Goal: Task Accomplishment & Management: Complete application form

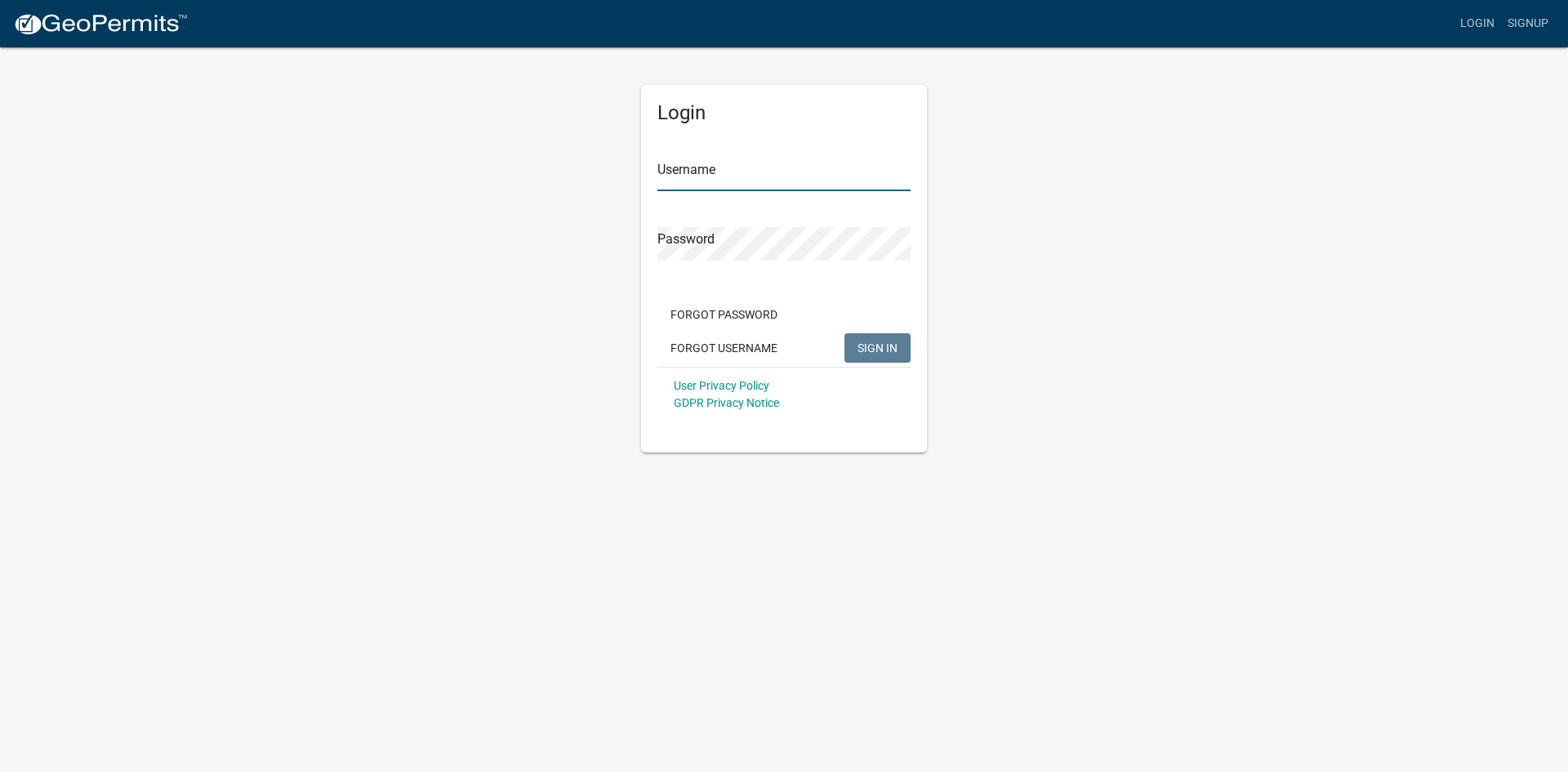
click at [790, 167] on input "Username" at bounding box center [784, 175] width 254 height 34
type input "ddaniel"
click at [844, 333] on button "SIGN IN" at bounding box center [877, 347] width 66 height 29
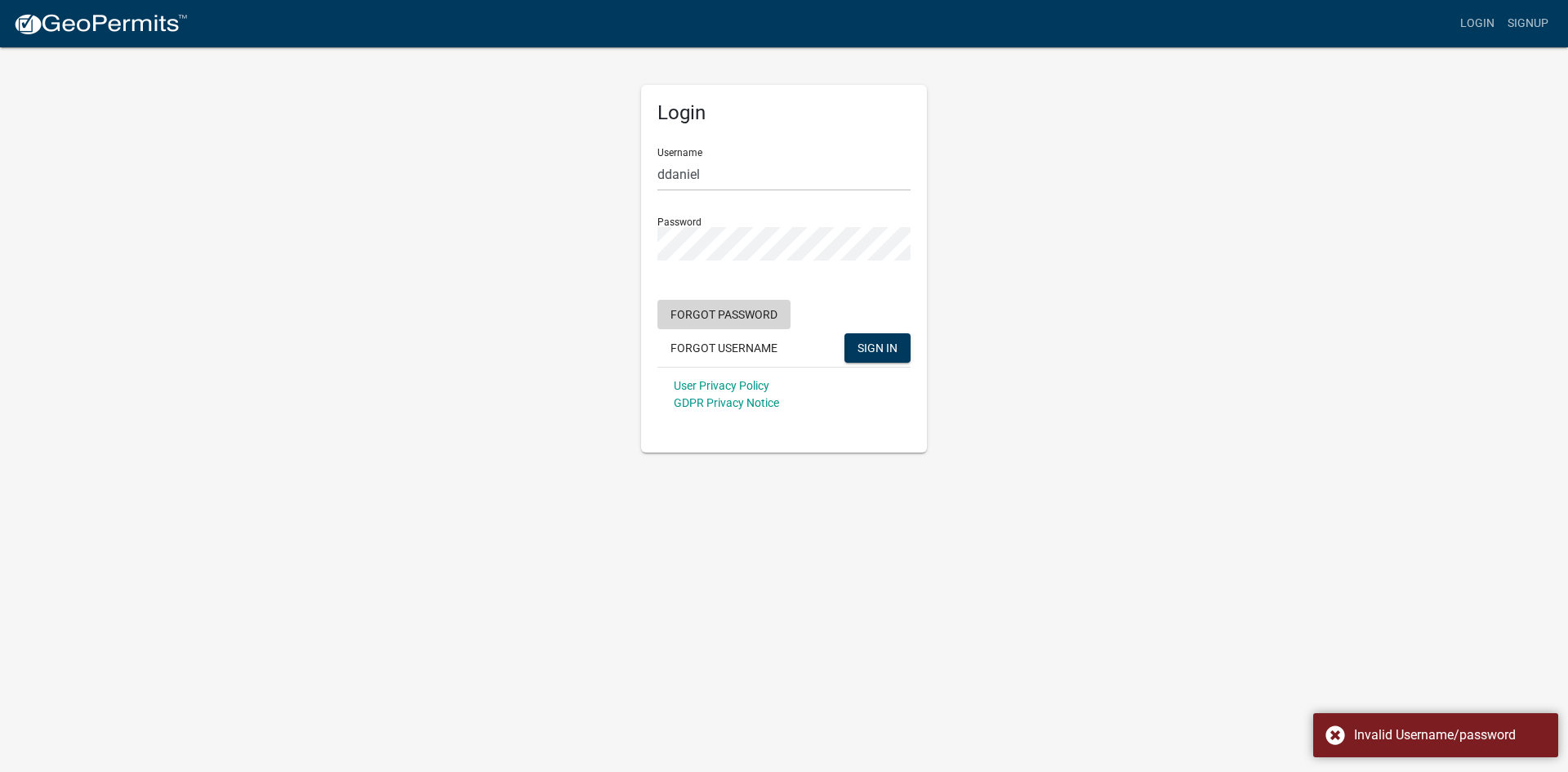
click at [715, 304] on button "Forgot Password" at bounding box center [724, 314] width 133 height 29
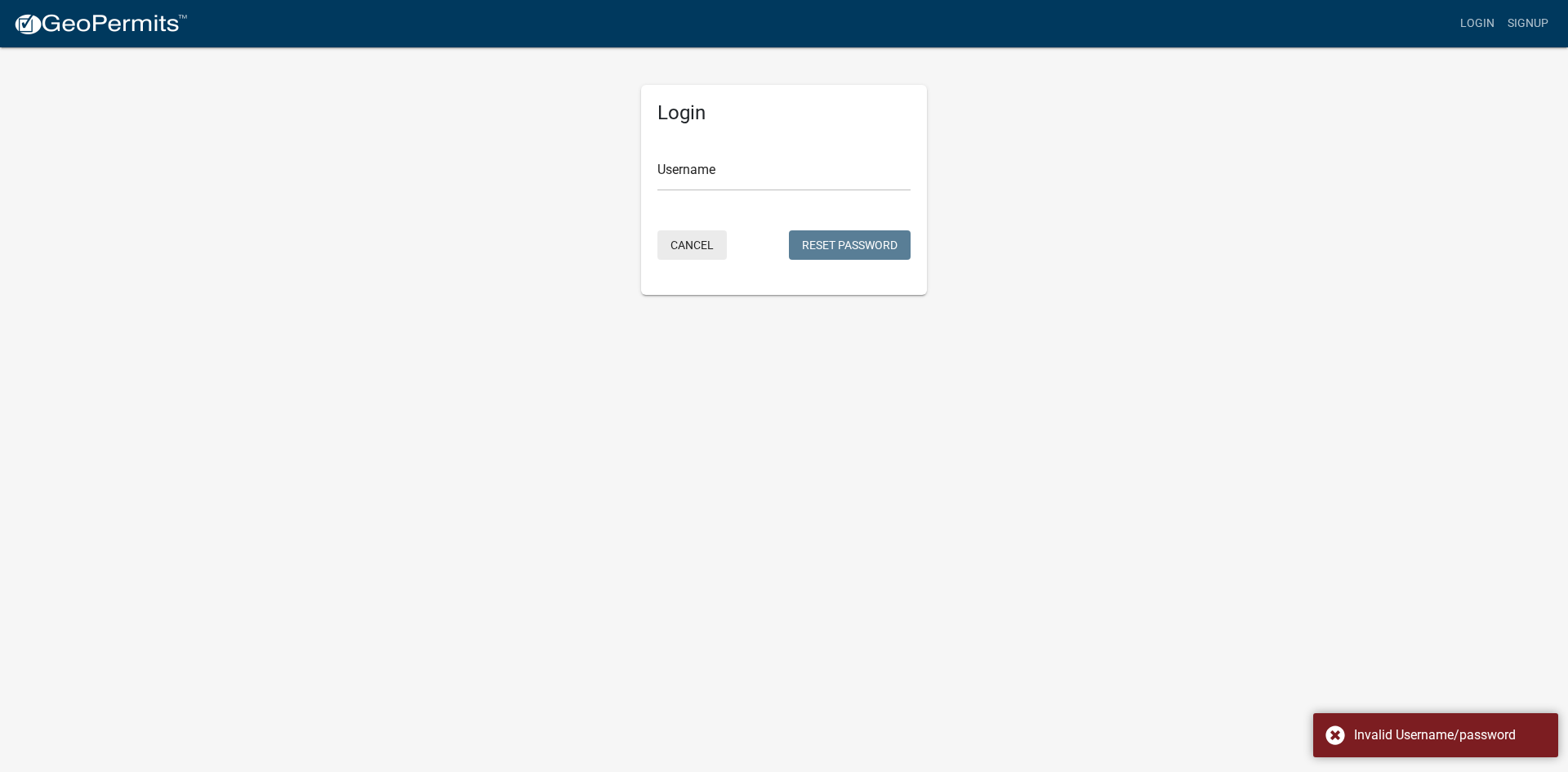
click at [674, 239] on button "Cancel" at bounding box center [692, 244] width 69 height 29
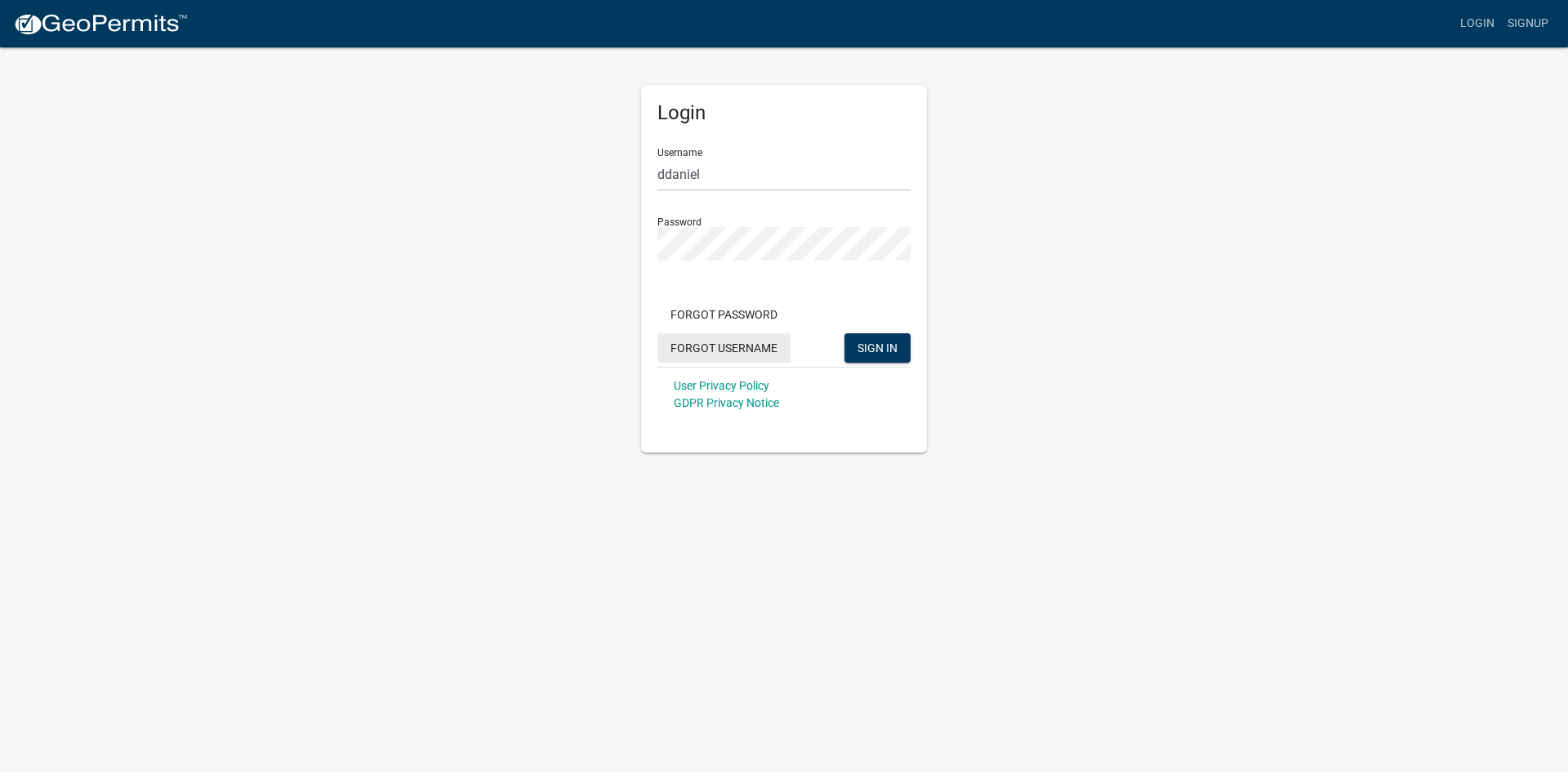
click at [715, 360] on button "Forgot Username" at bounding box center [724, 347] width 133 height 29
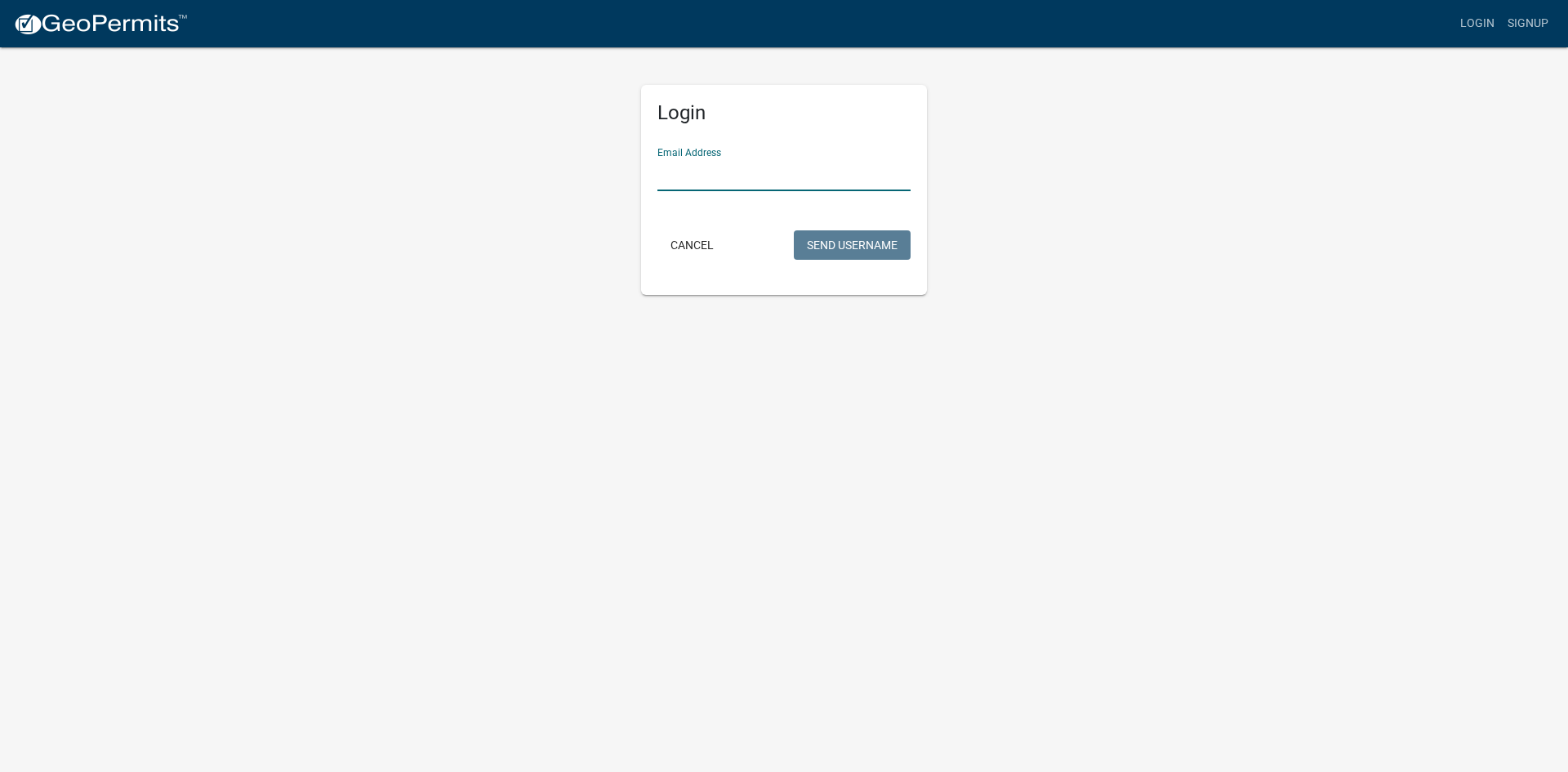
click at [730, 173] on input "Email Address" at bounding box center [784, 175] width 254 height 34
type input "[EMAIL_ADDRESS][DOMAIN_NAME]"
click at [867, 250] on button "Send Username" at bounding box center [852, 244] width 116 height 29
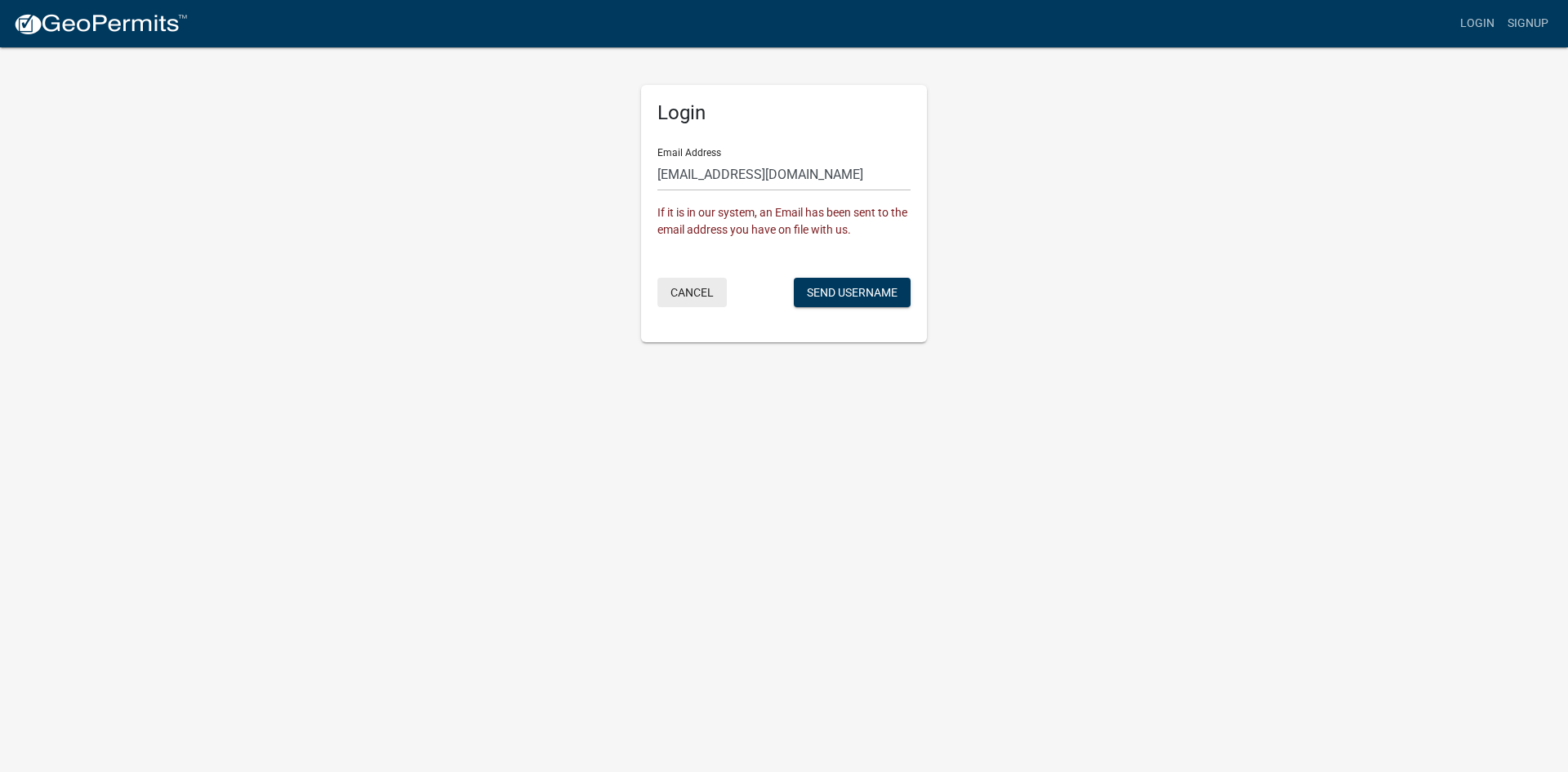
click at [686, 289] on button "Cancel" at bounding box center [692, 292] width 69 height 29
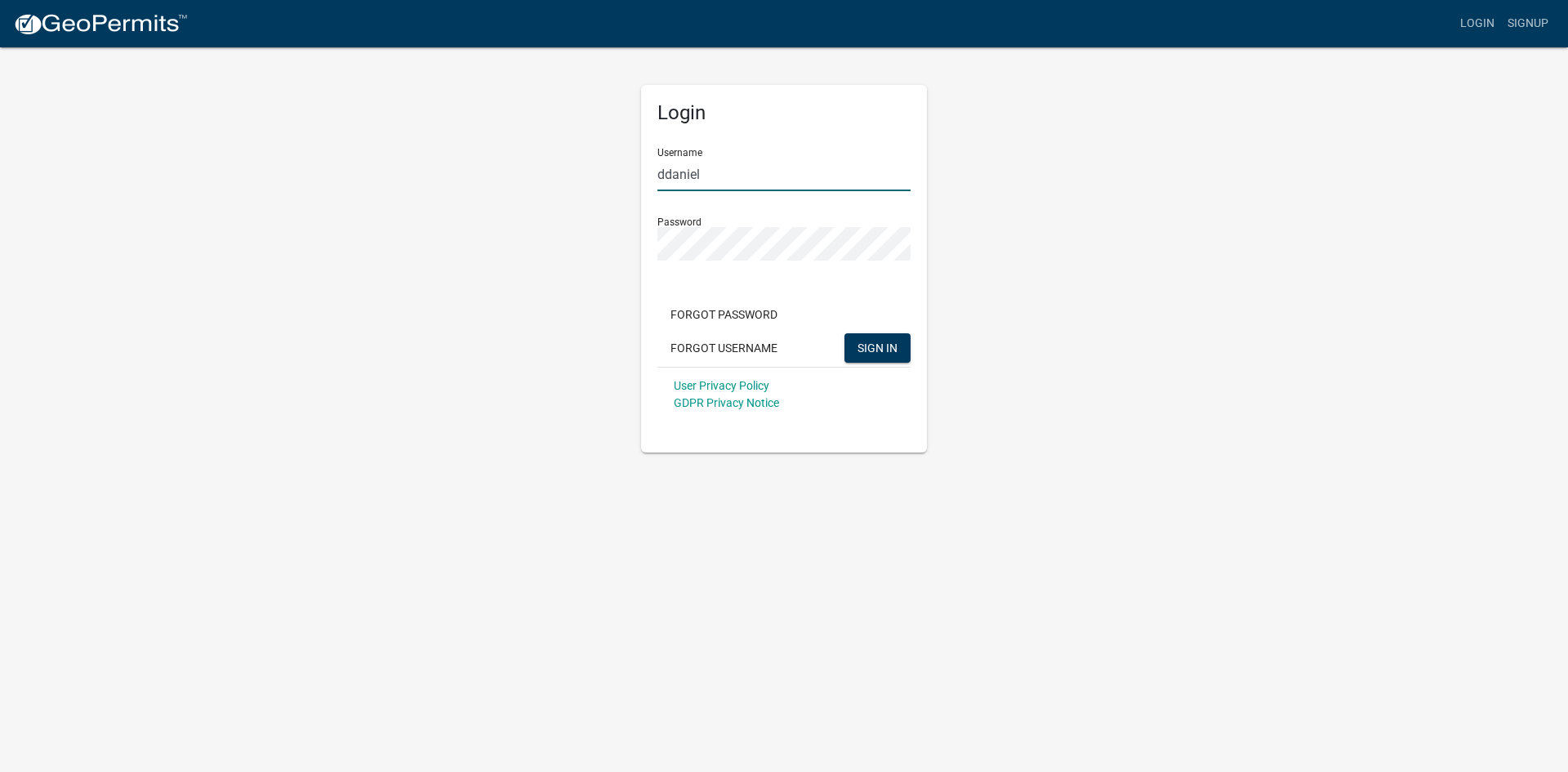
click at [720, 173] on input "ddaniel" at bounding box center [784, 175] width 254 height 34
drag, startPoint x: 719, startPoint y: 173, endPoint x: 667, endPoint y: 162, distance: 53.2
click at [667, 162] on input "ddaniel" at bounding box center [784, 175] width 254 height 34
type input "daviddaniel1"
click at [844, 333] on button "SIGN IN" at bounding box center [877, 347] width 66 height 29
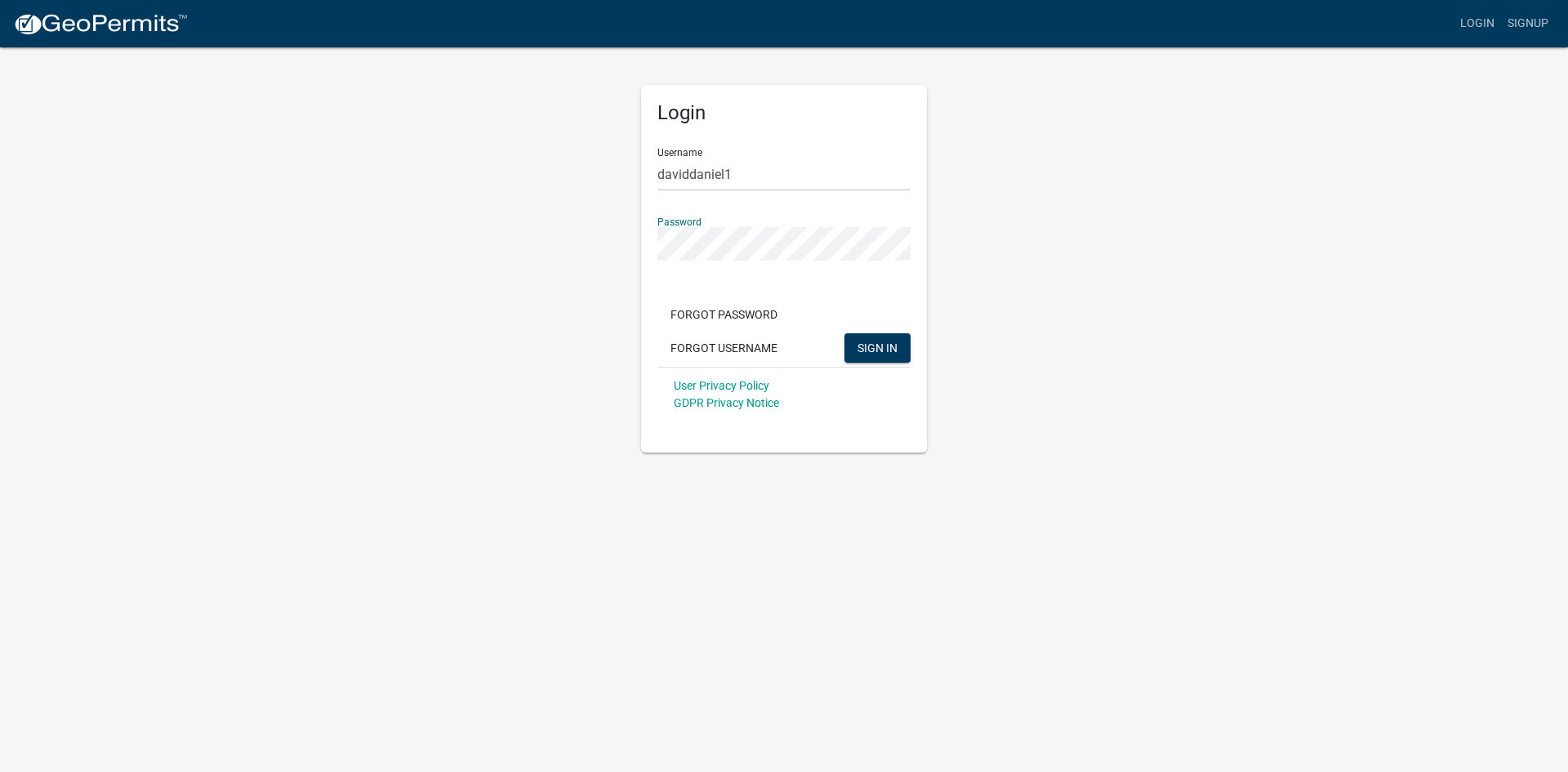
click at [844, 333] on button "SIGN IN" at bounding box center [877, 347] width 66 height 29
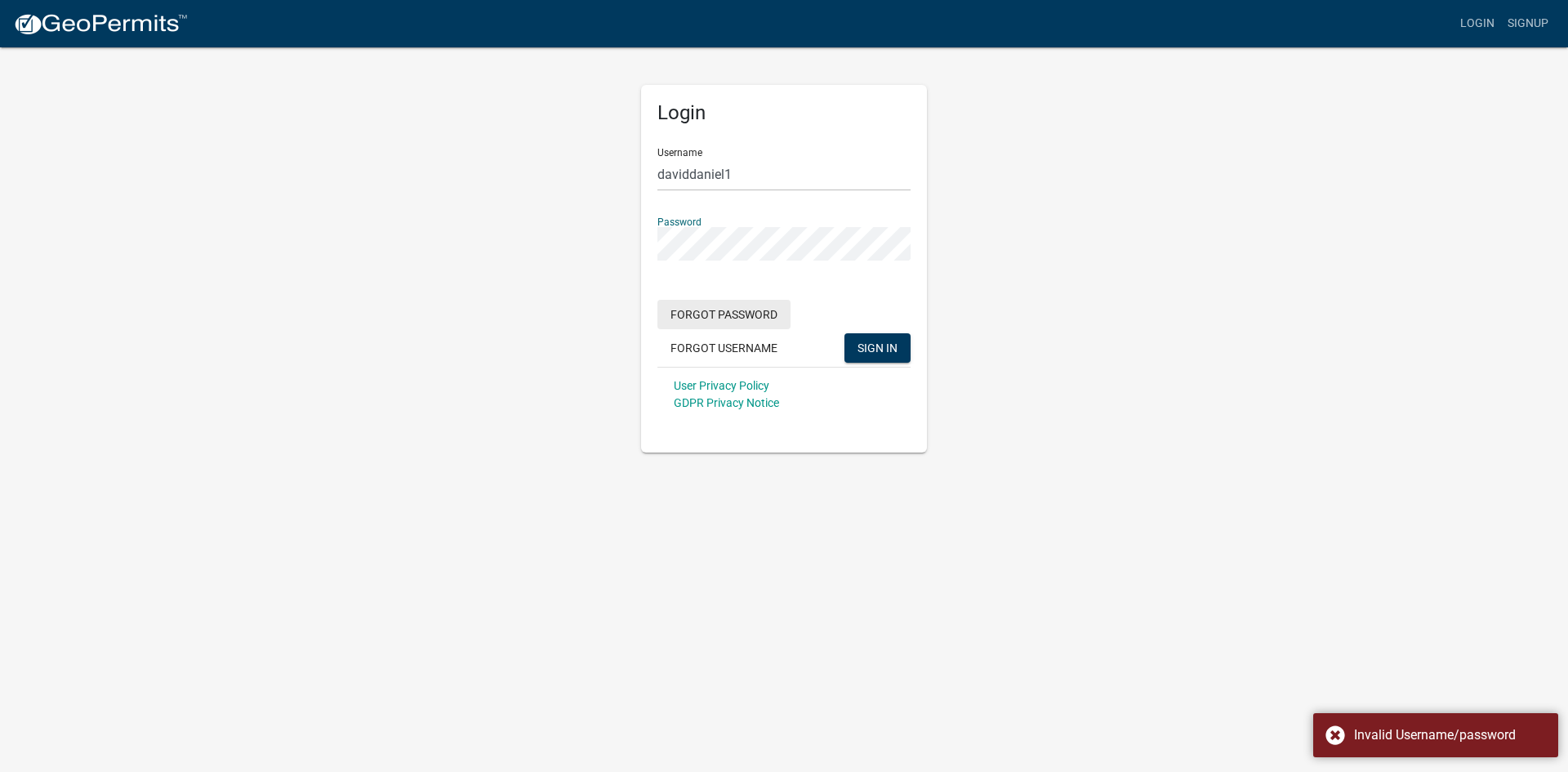
click at [713, 321] on button "Forgot Password" at bounding box center [724, 314] width 133 height 29
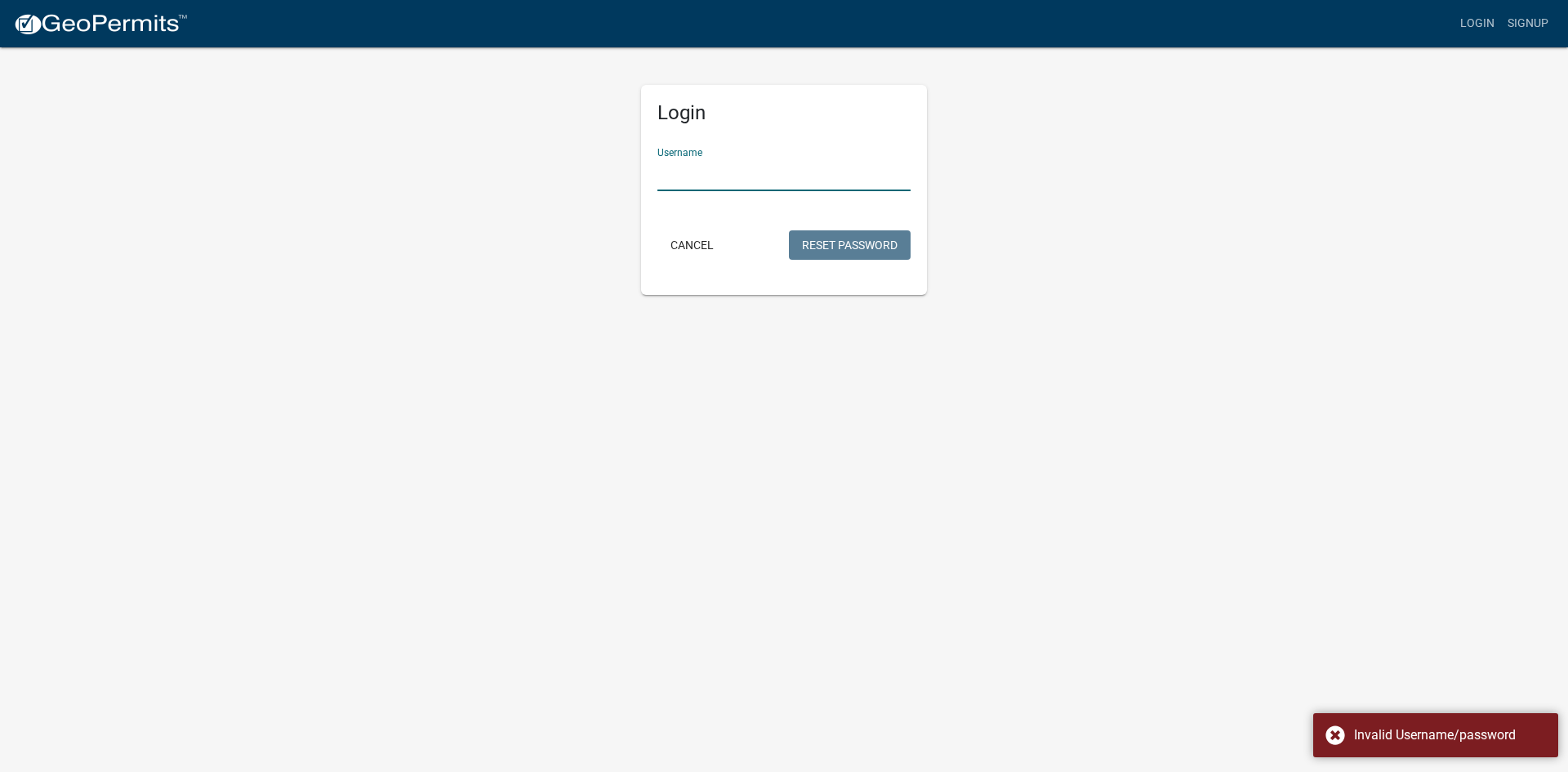
click at [724, 172] on input "Username" at bounding box center [784, 175] width 254 height 34
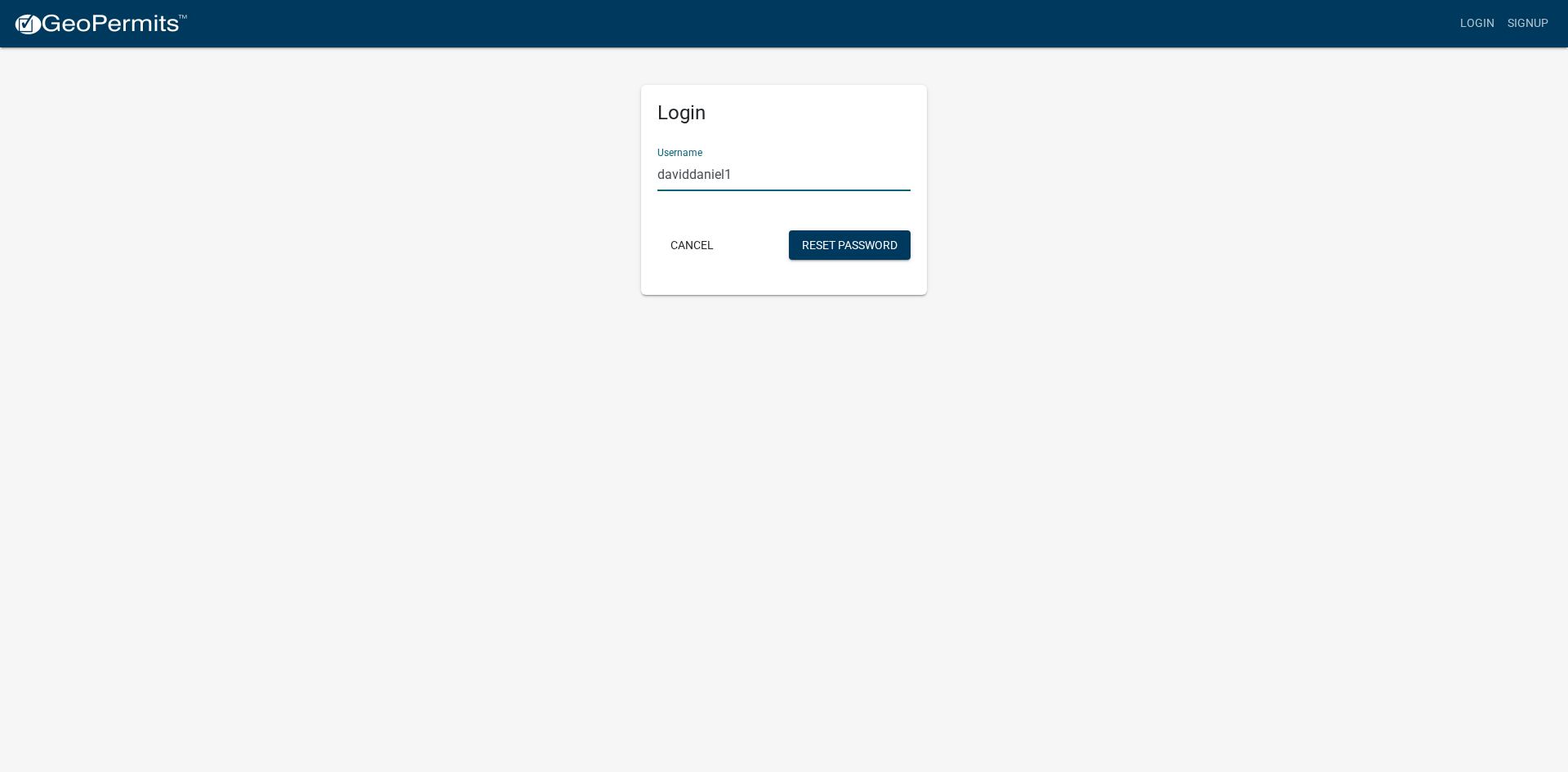
type input "daviddaniel1"
click at [894, 252] on button "Reset Password" at bounding box center [850, 244] width 122 height 29
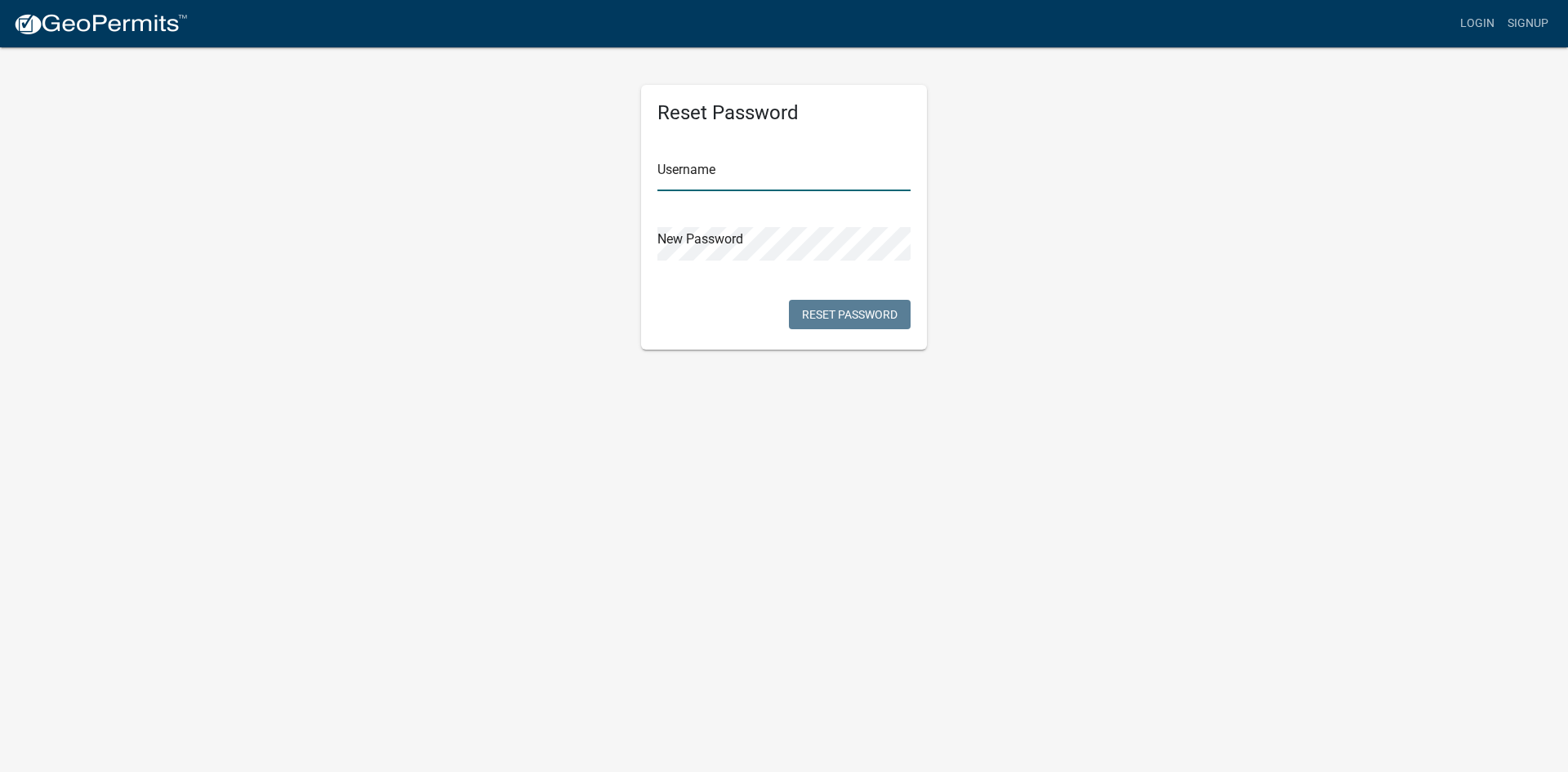
click at [757, 168] on input "text" at bounding box center [784, 175] width 254 height 34
type input "daviddaniel1"
click at [870, 324] on button "Reset Password" at bounding box center [850, 314] width 122 height 29
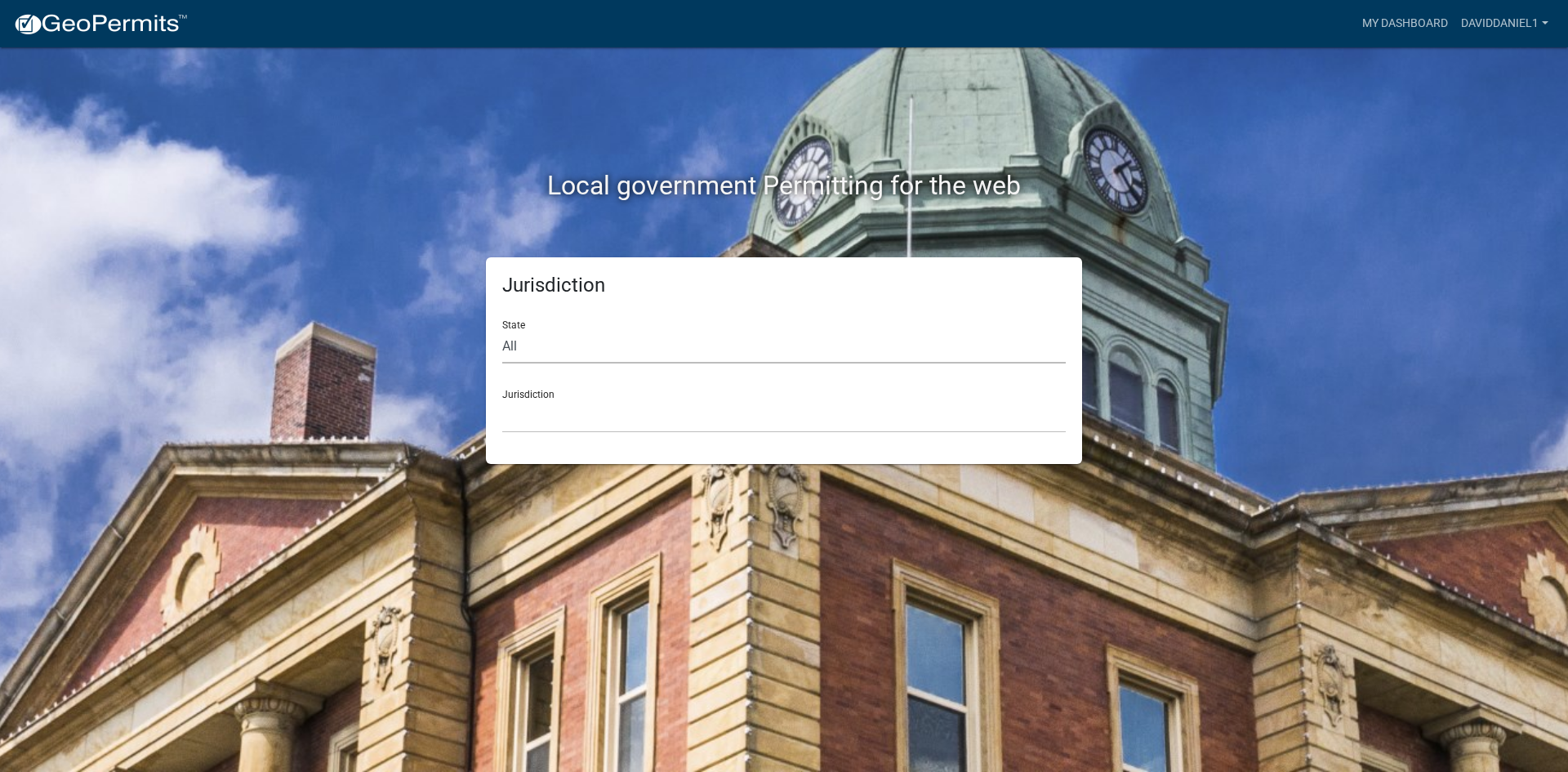
click at [605, 361] on select "All Colorado Georgia Indiana Iowa Kansas Minnesota Ohio South Carolina Wisconsin" at bounding box center [784, 347] width 563 height 34
select select "Georgia"
click at [502, 330] on select "All Colorado Georgia Indiana Iowa Kansas Minnesota Ohio South Carolina Wisconsin" at bounding box center [784, 347] width 563 height 34
click at [578, 409] on select "Carroll County, Georgia Cook County, Georgia Crawford County, Georgia Gilmer Co…" at bounding box center [784, 416] width 563 height 34
click at [1258, 526] on div "Local government Permitting for the web Jurisdiction State All Colorado Georgia…" at bounding box center [784, 386] width 1568 height 772
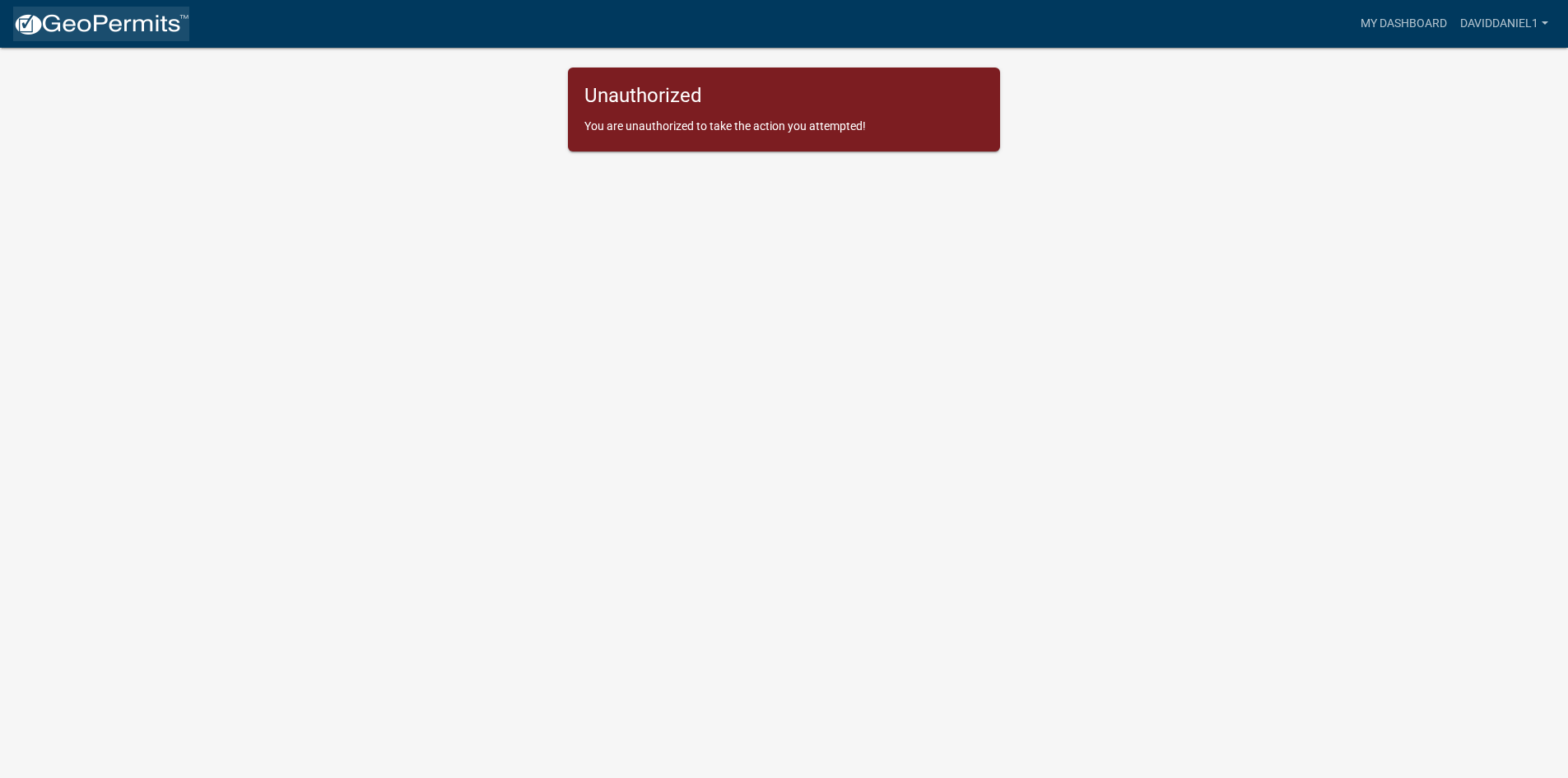
click at [90, 23] on img at bounding box center [101, 25] width 176 height 25
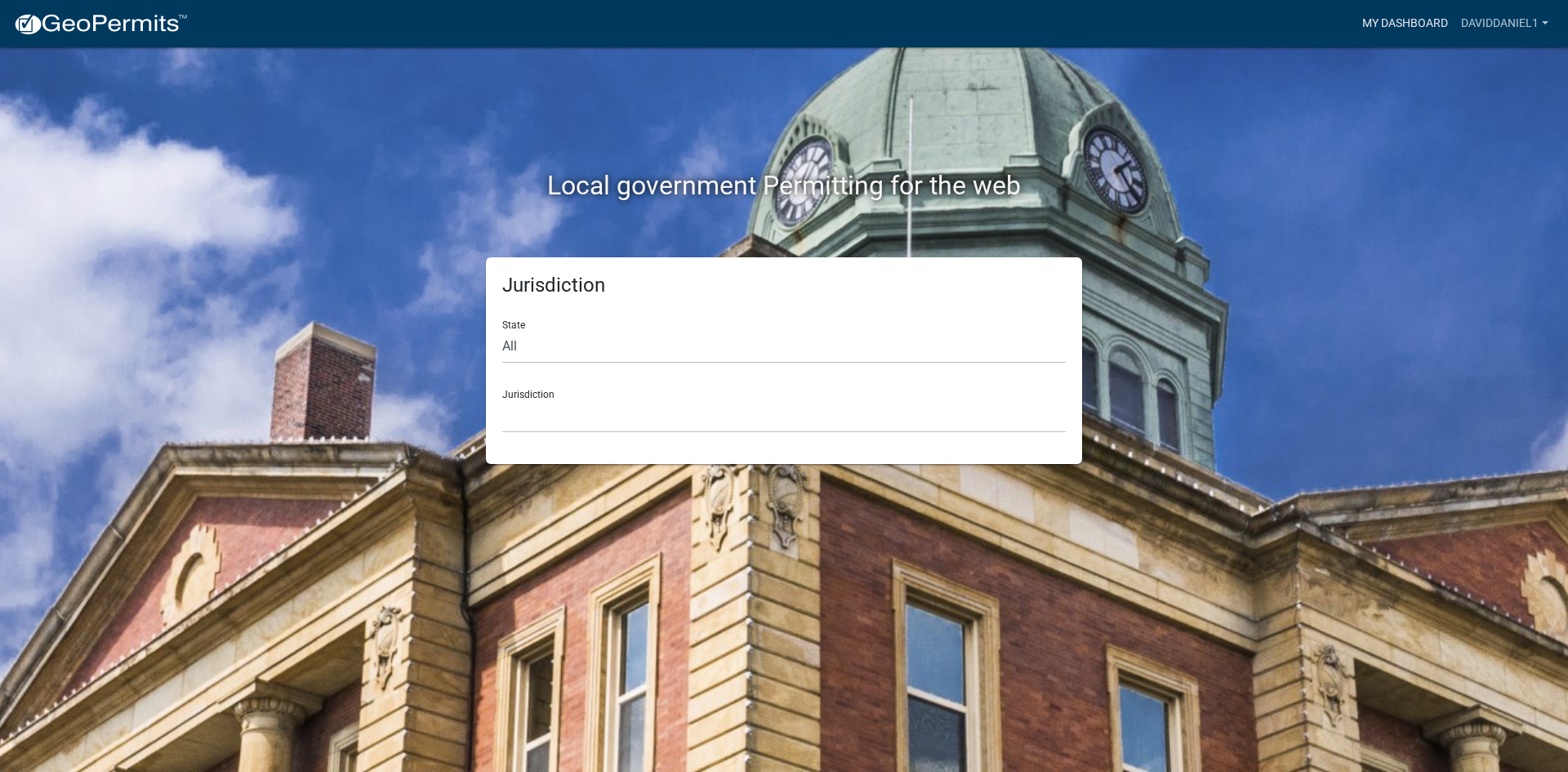
click at [1413, 16] on link "My Dashboard" at bounding box center [1405, 23] width 99 height 31
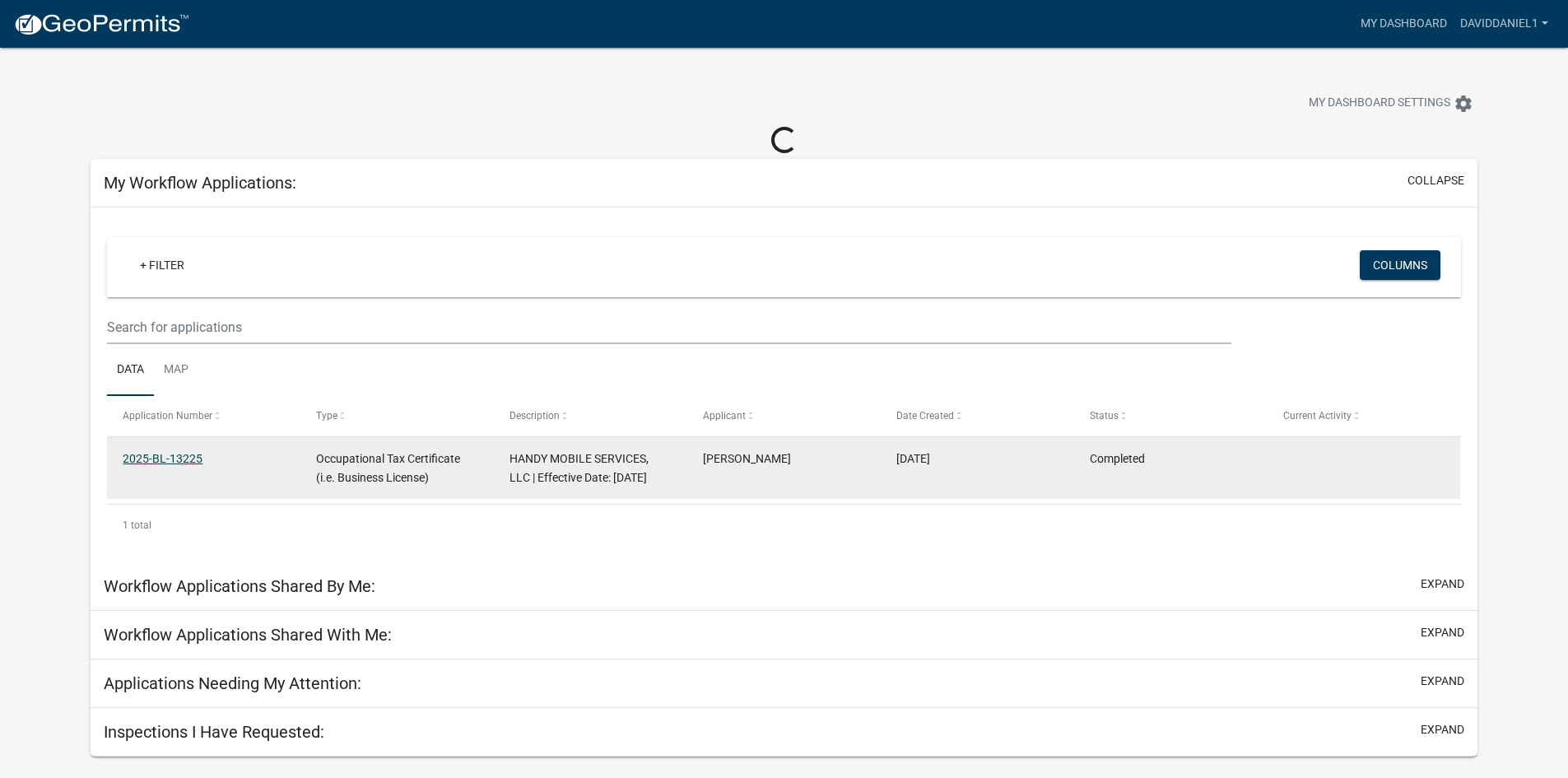
click at [180, 455] on link "2025-BL-13225" at bounding box center [163, 458] width 79 height 13
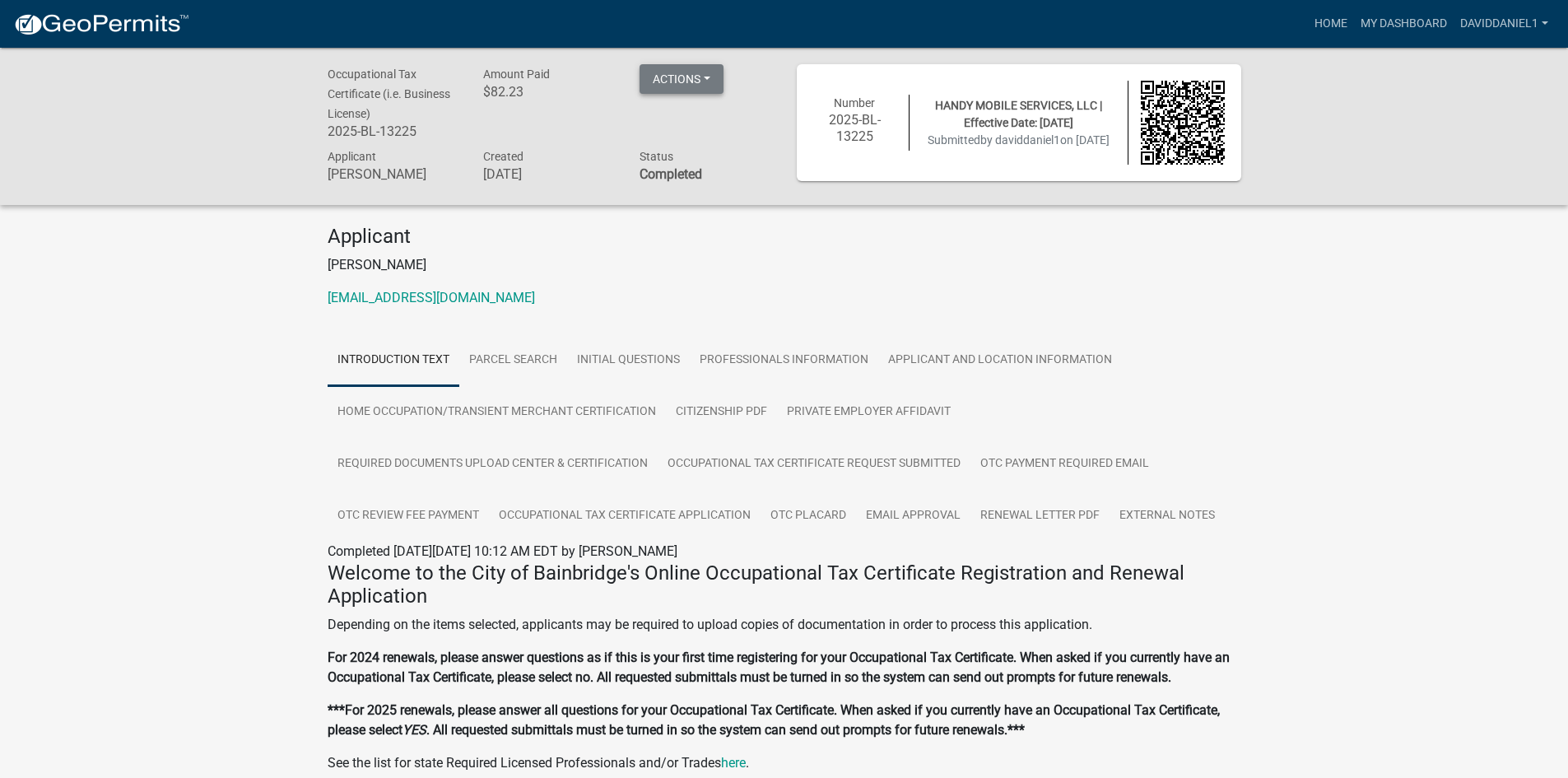
click at [661, 78] on button "Actions" at bounding box center [681, 79] width 84 height 29
click at [656, 82] on button "Actions" at bounding box center [681, 79] width 84 height 29
click at [678, 202] on link "Renew" at bounding box center [705, 201] width 132 height 40
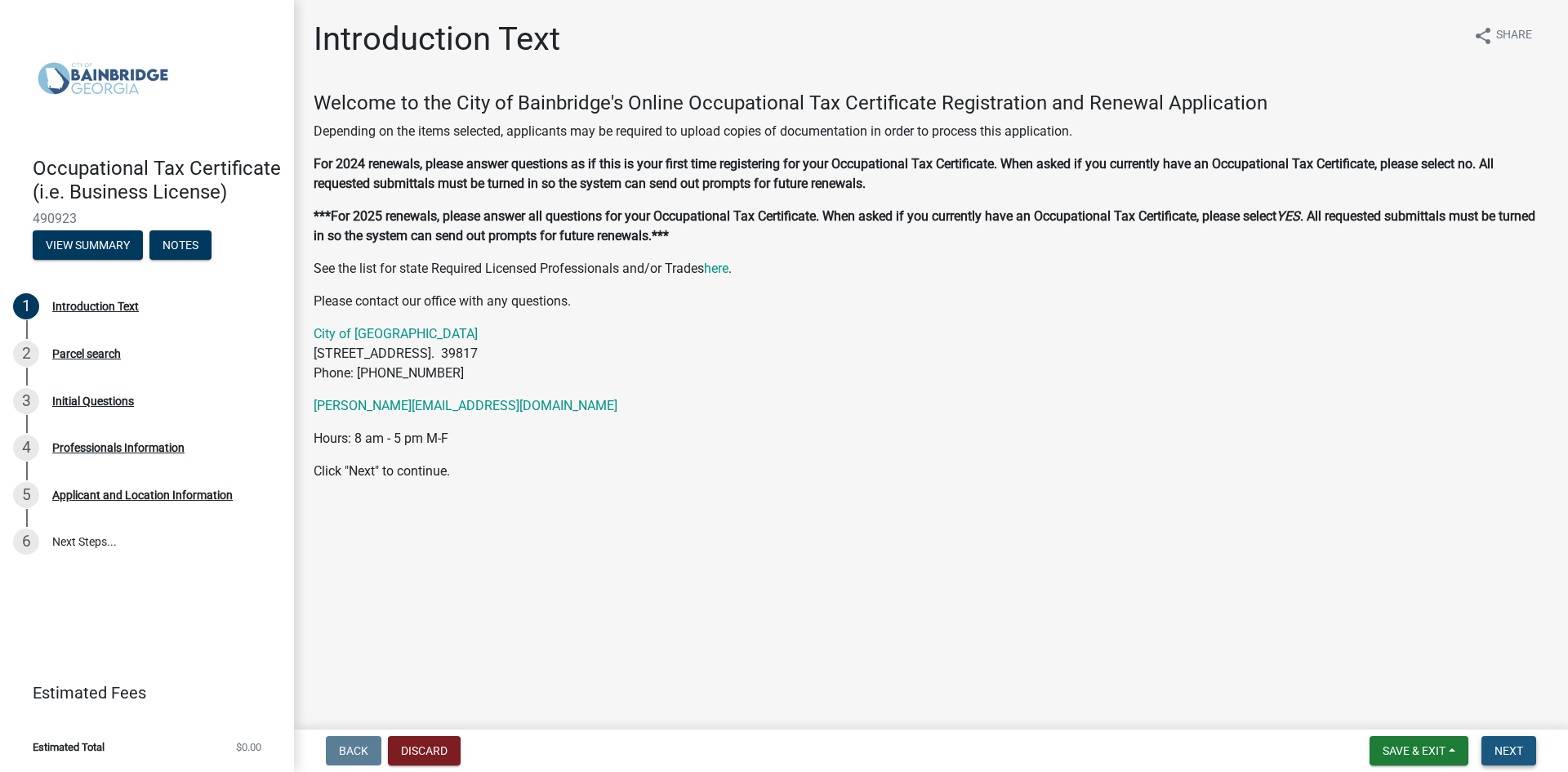
click at [1518, 748] on span "Next" at bounding box center [1509, 750] width 28 height 13
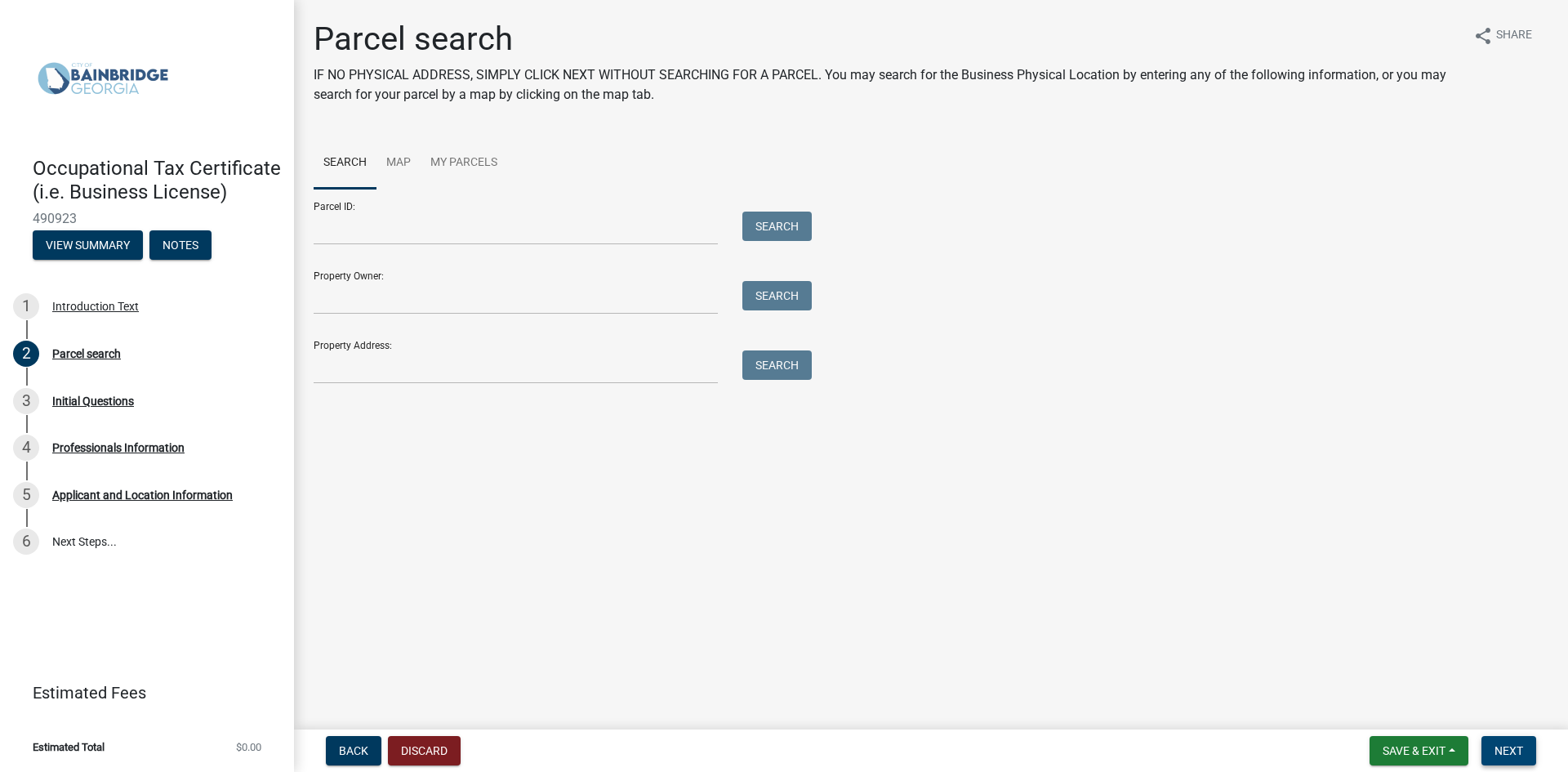
click at [1527, 749] on button "Next" at bounding box center [1509, 750] width 54 height 29
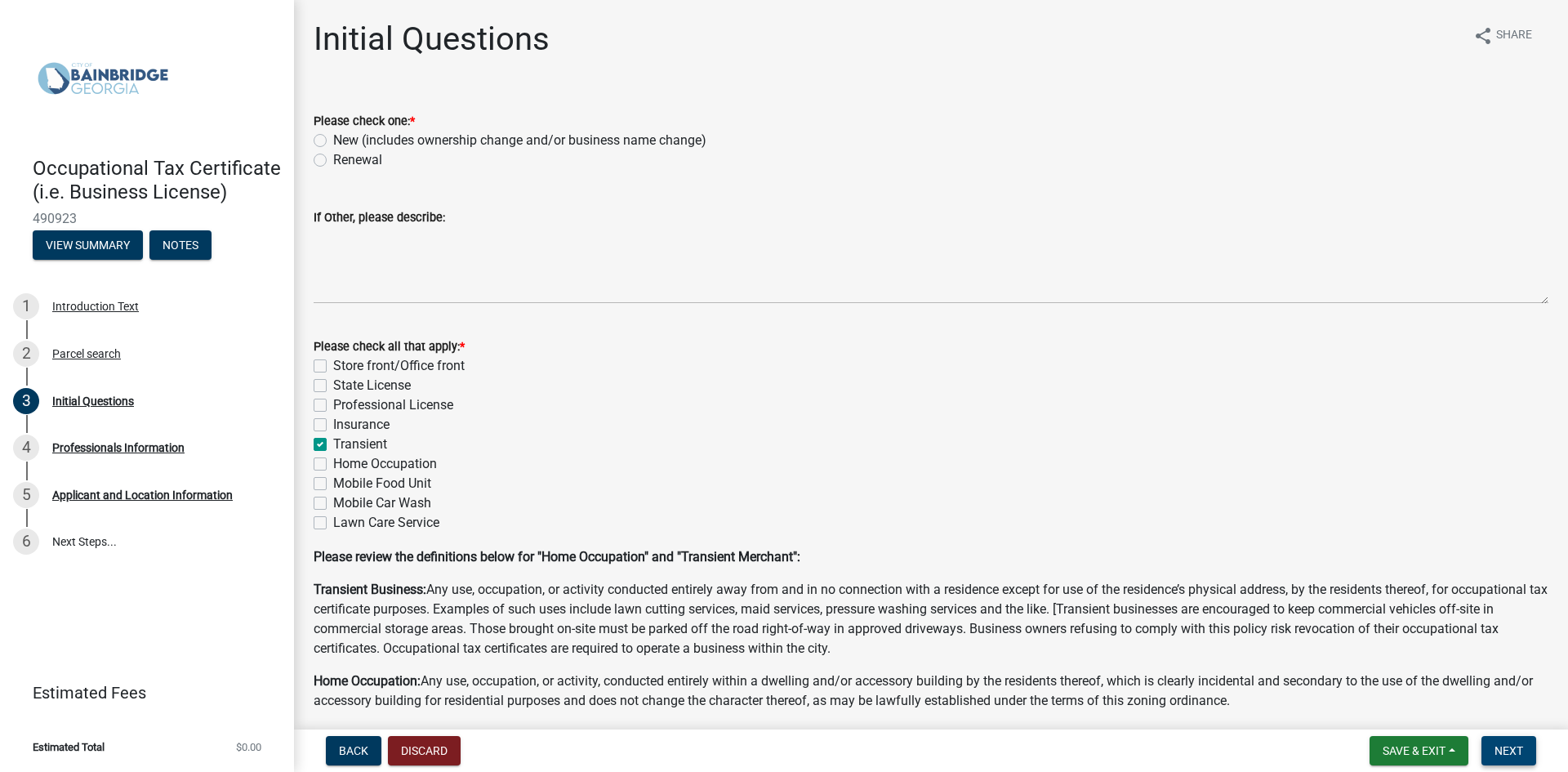
click at [1527, 749] on button "Next" at bounding box center [1509, 750] width 54 height 29
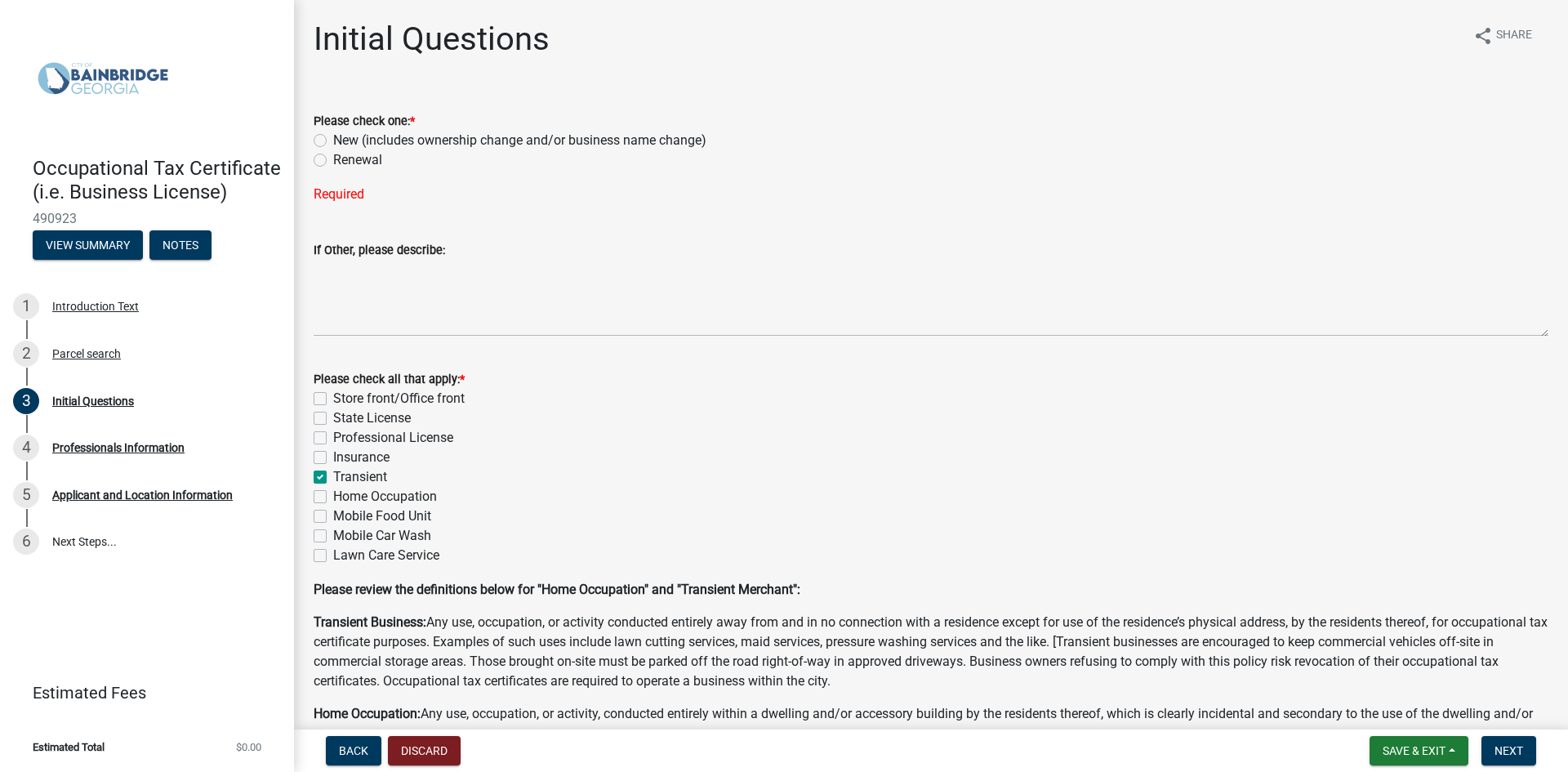
click at [340, 161] on label "Renewal" at bounding box center [358, 160] width 49 height 20
click at [340, 161] on input "Renewal" at bounding box center [338, 155] width 10 height 10
radio input "true"
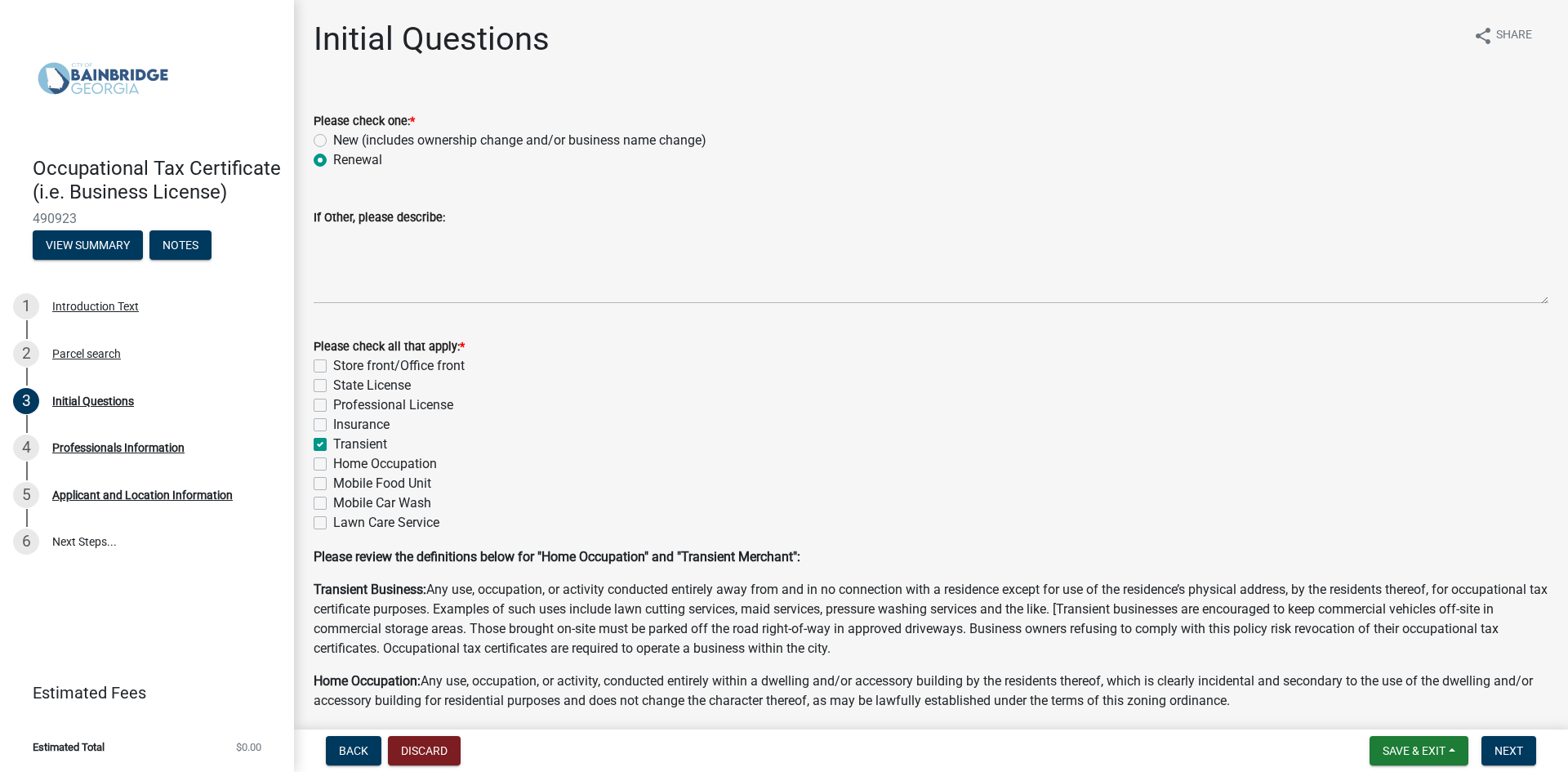
scroll to position [97, 0]
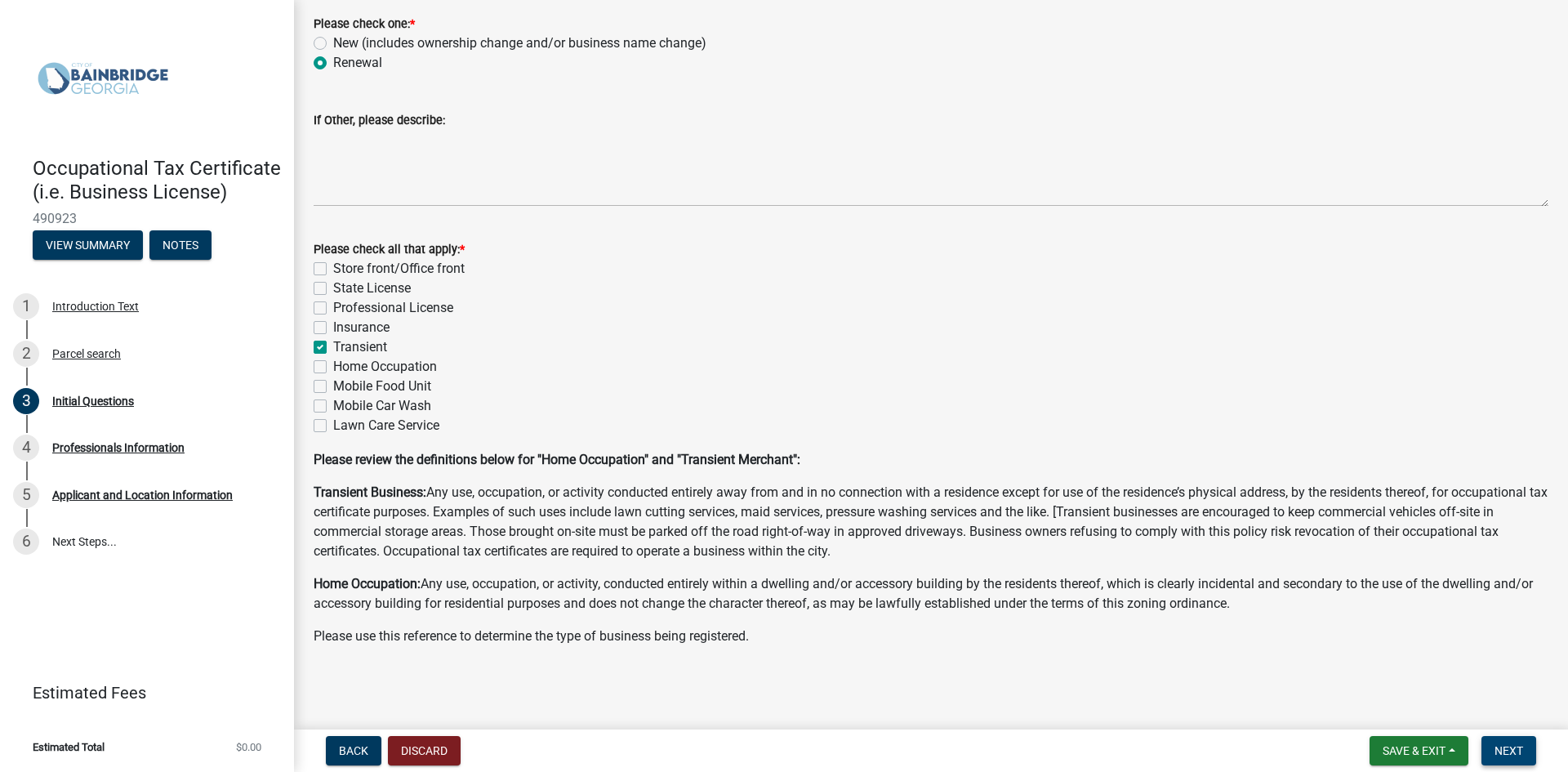
click at [1520, 755] on span "Next" at bounding box center [1509, 750] width 28 height 13
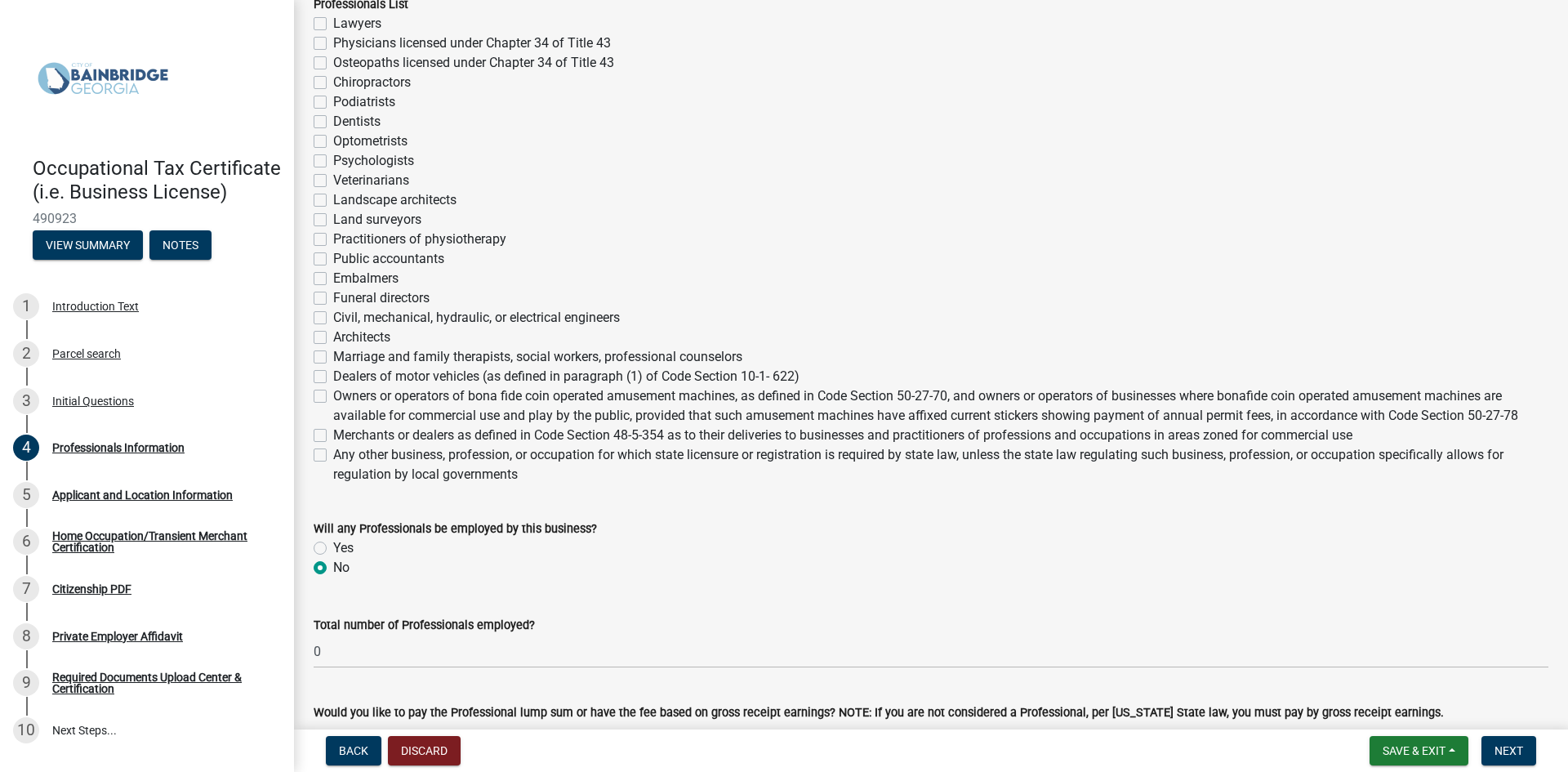
scroll to position [409, 0]
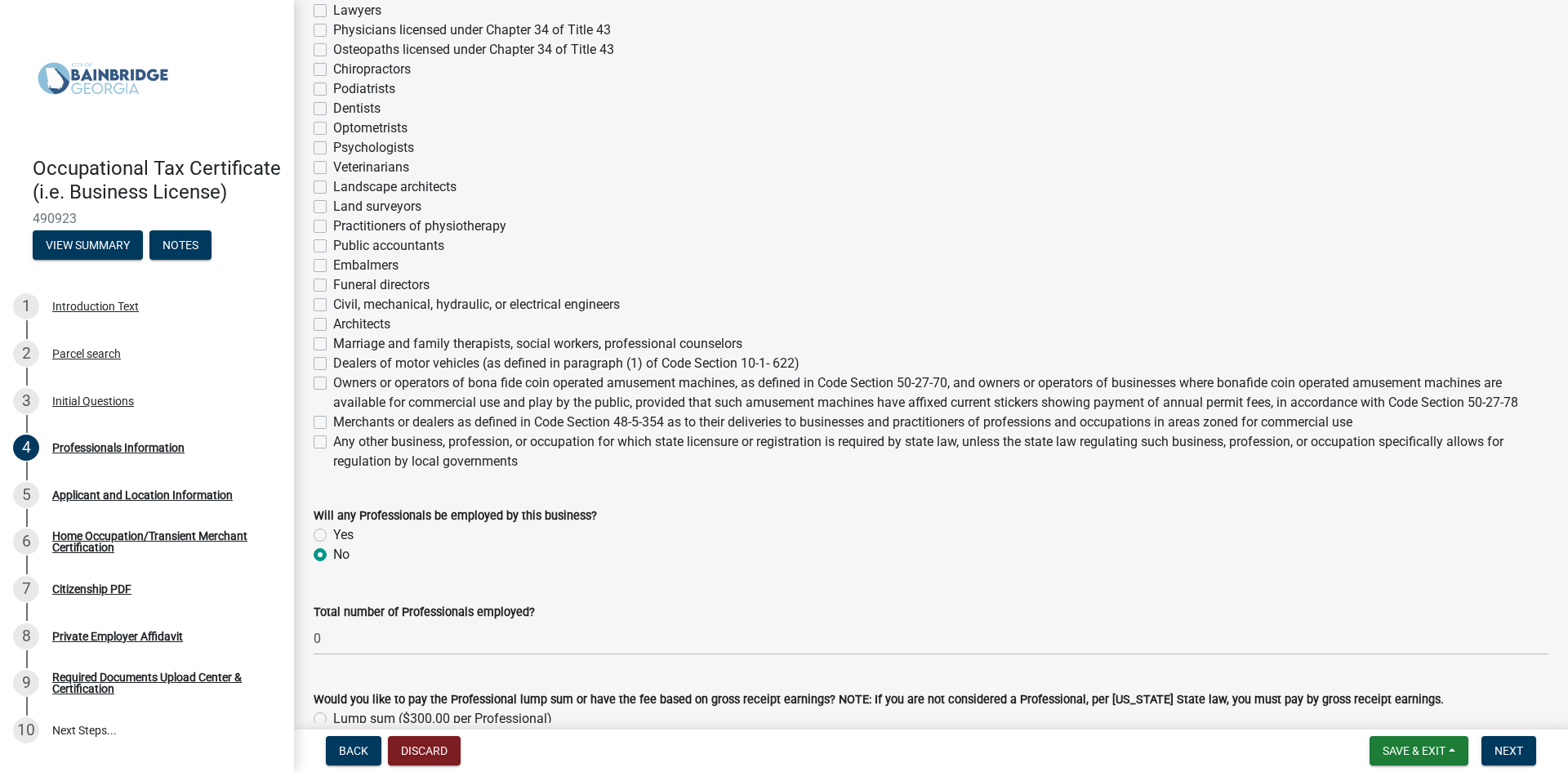
click at [333, 442] on label "Any other business, profession, or occupation for which state licensure or regi…" at bounding box center [941, 452] width 1215 height 39
click at [333, 442] on input "Any other business, profession, or occupation for which state licensure or regi…" at bounding box center [338, 437] width 10 height 10
checkbox input "true"
checkbox input "false"
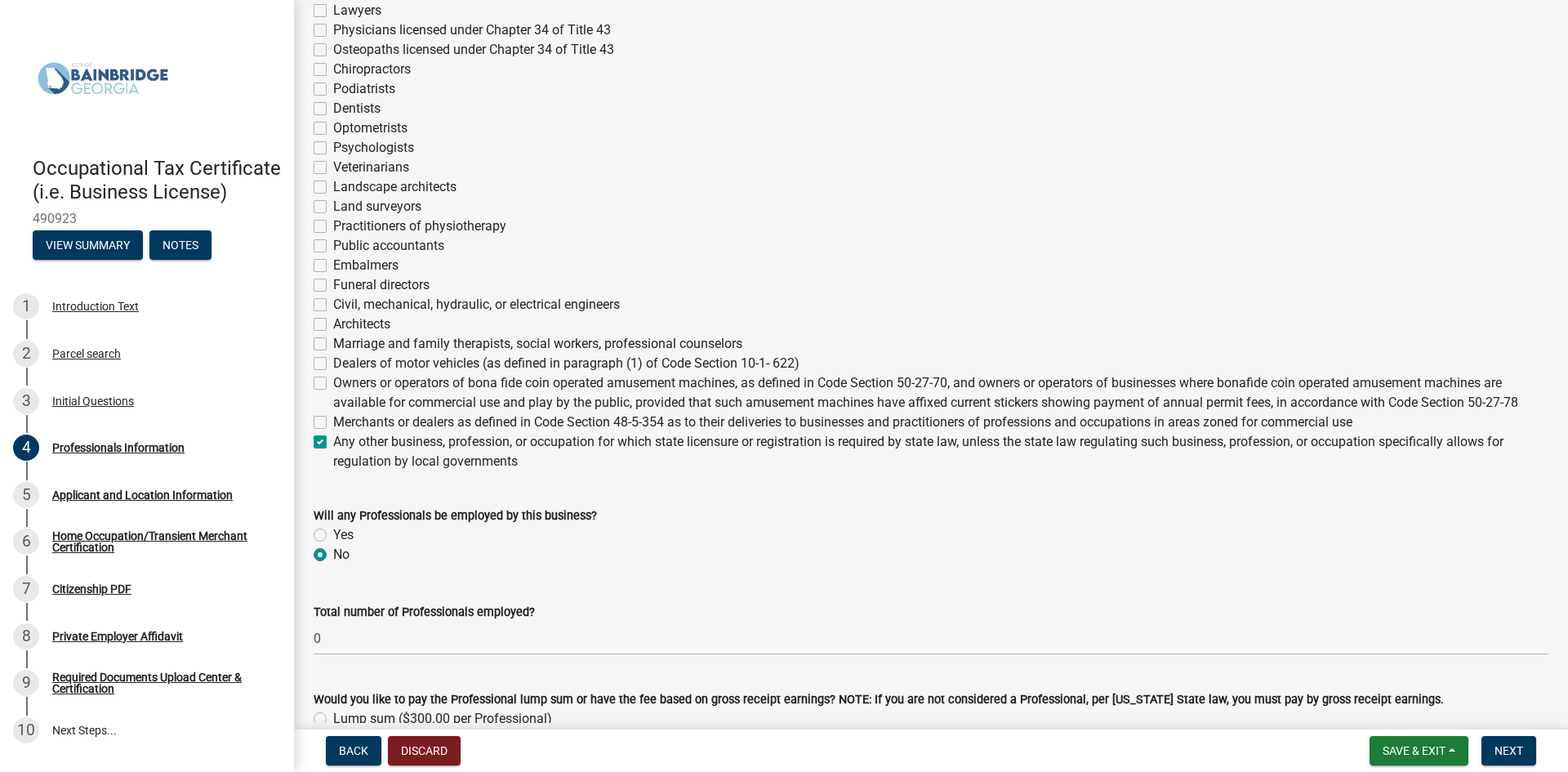
checkbox input "false"
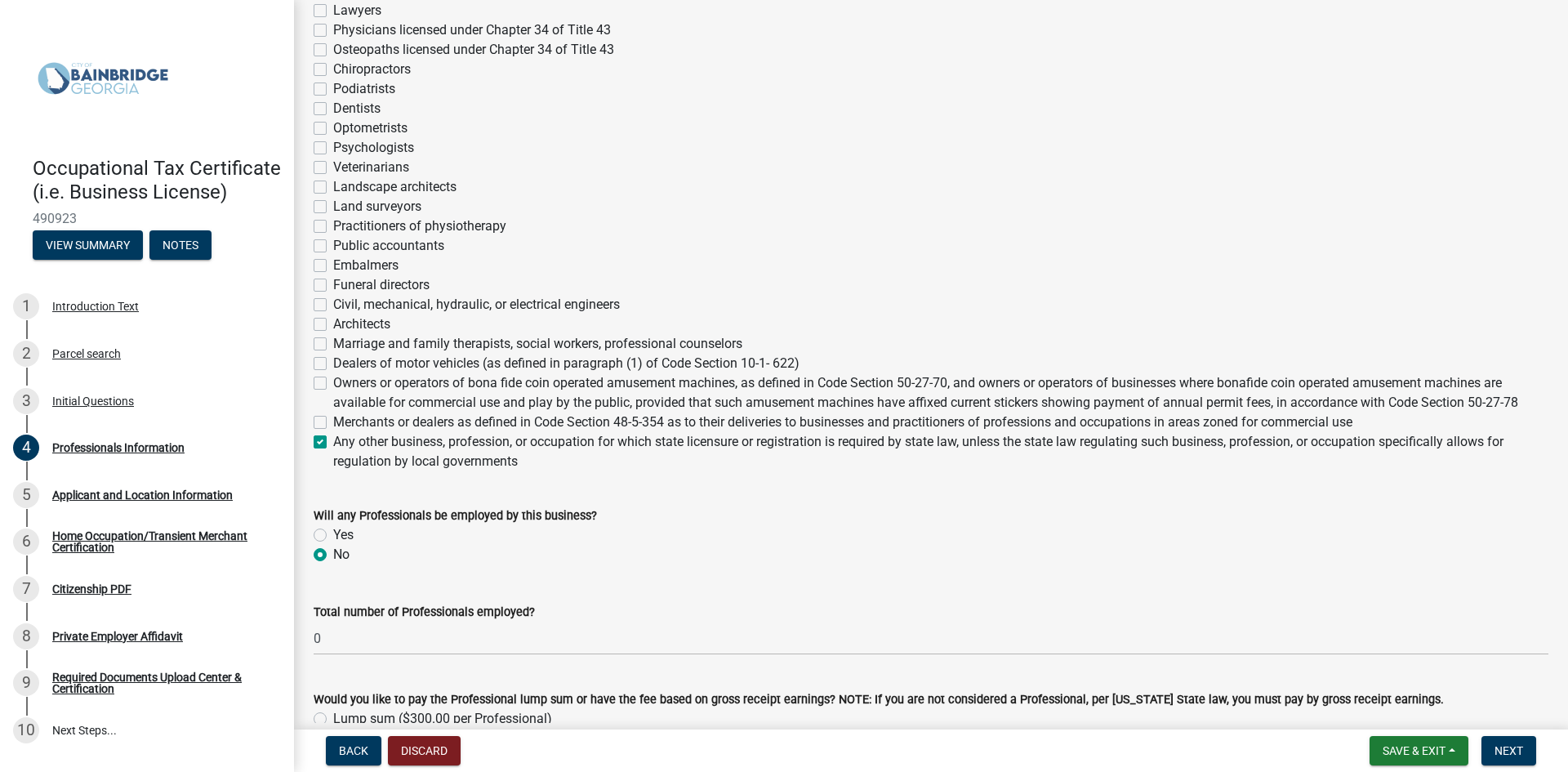
checkbox input "false"
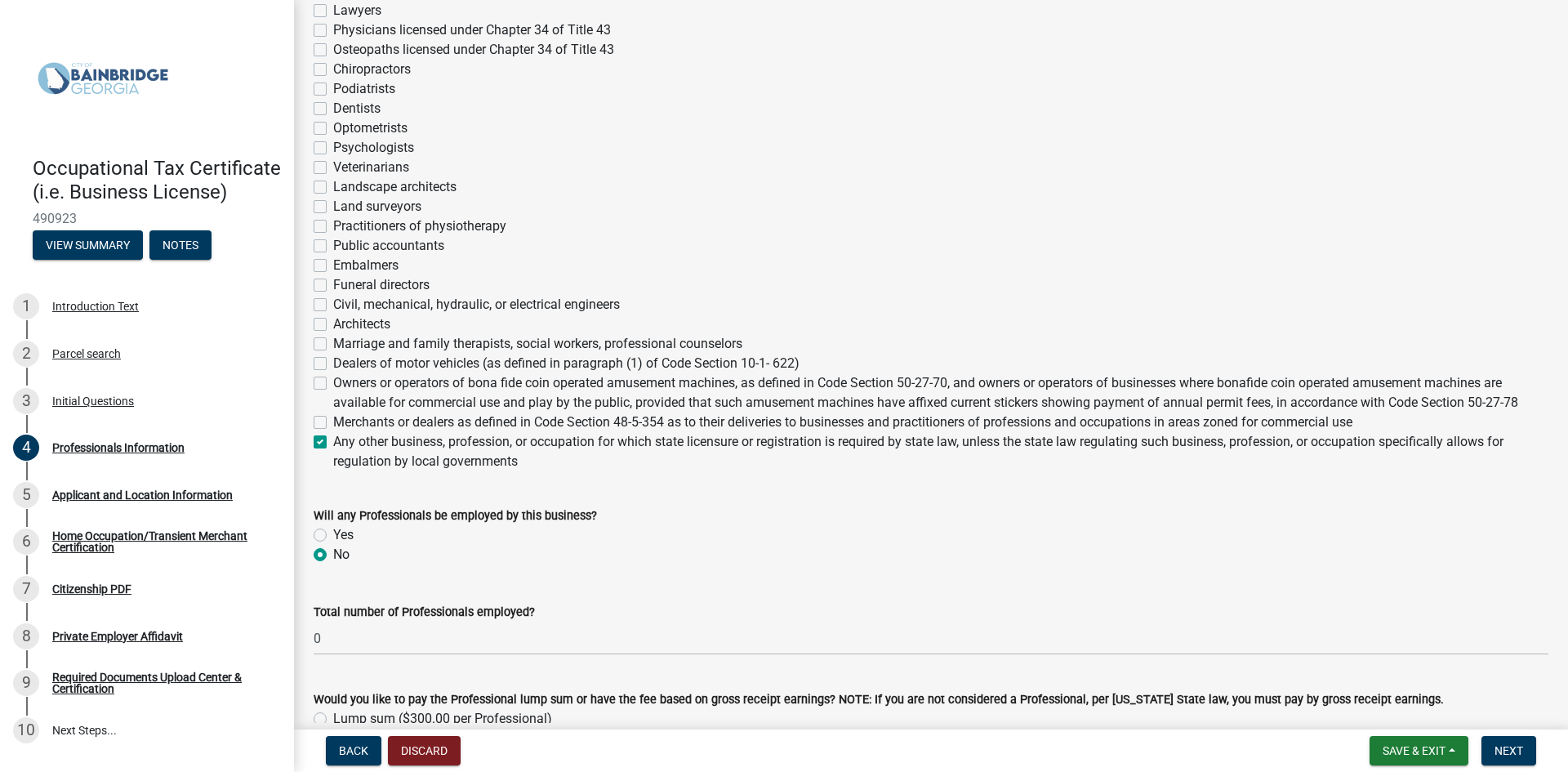
checkbox input "false"
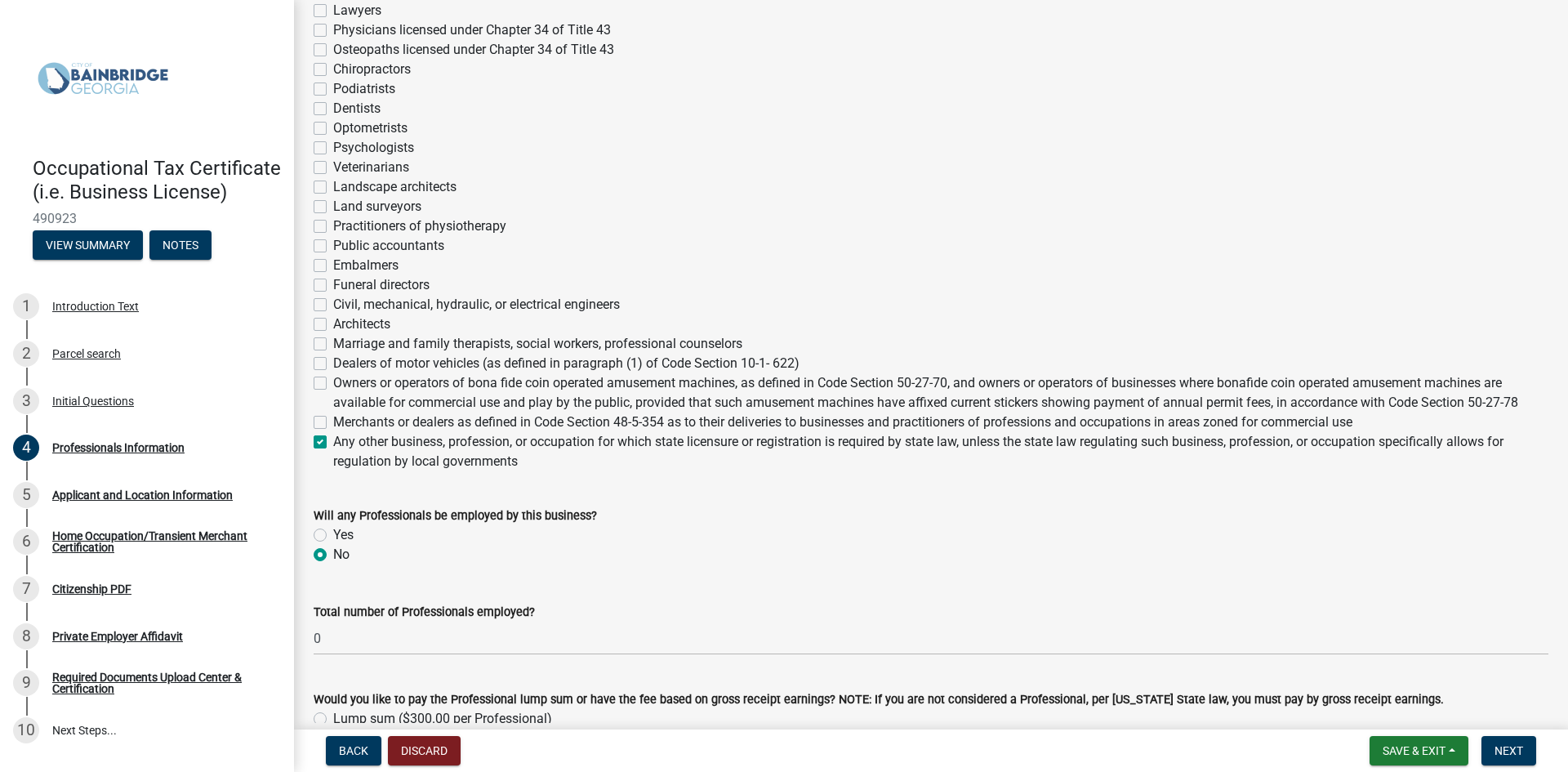
checkbox input "false"
checkbox input "true"
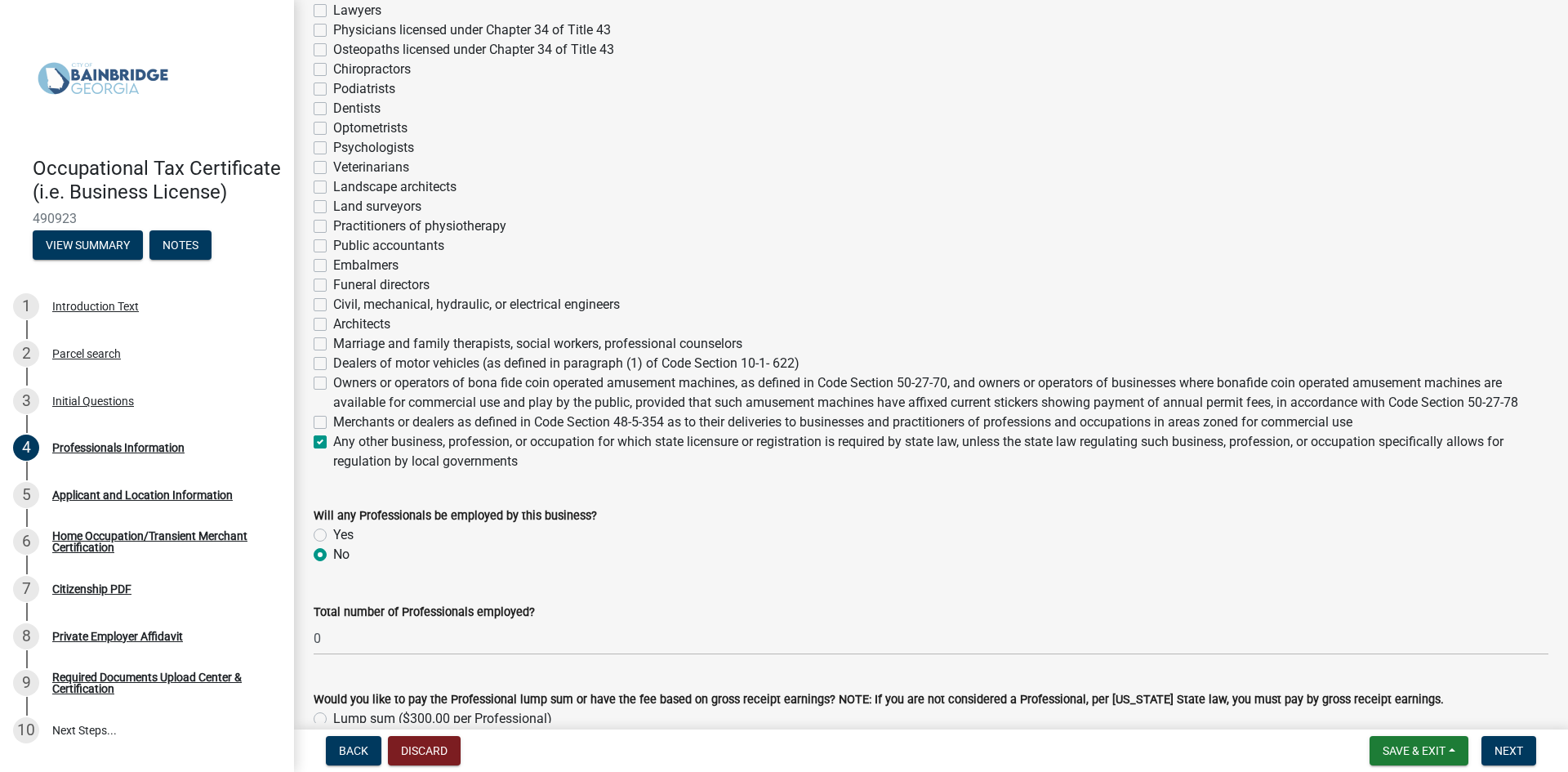
scroll to position [512, 0]
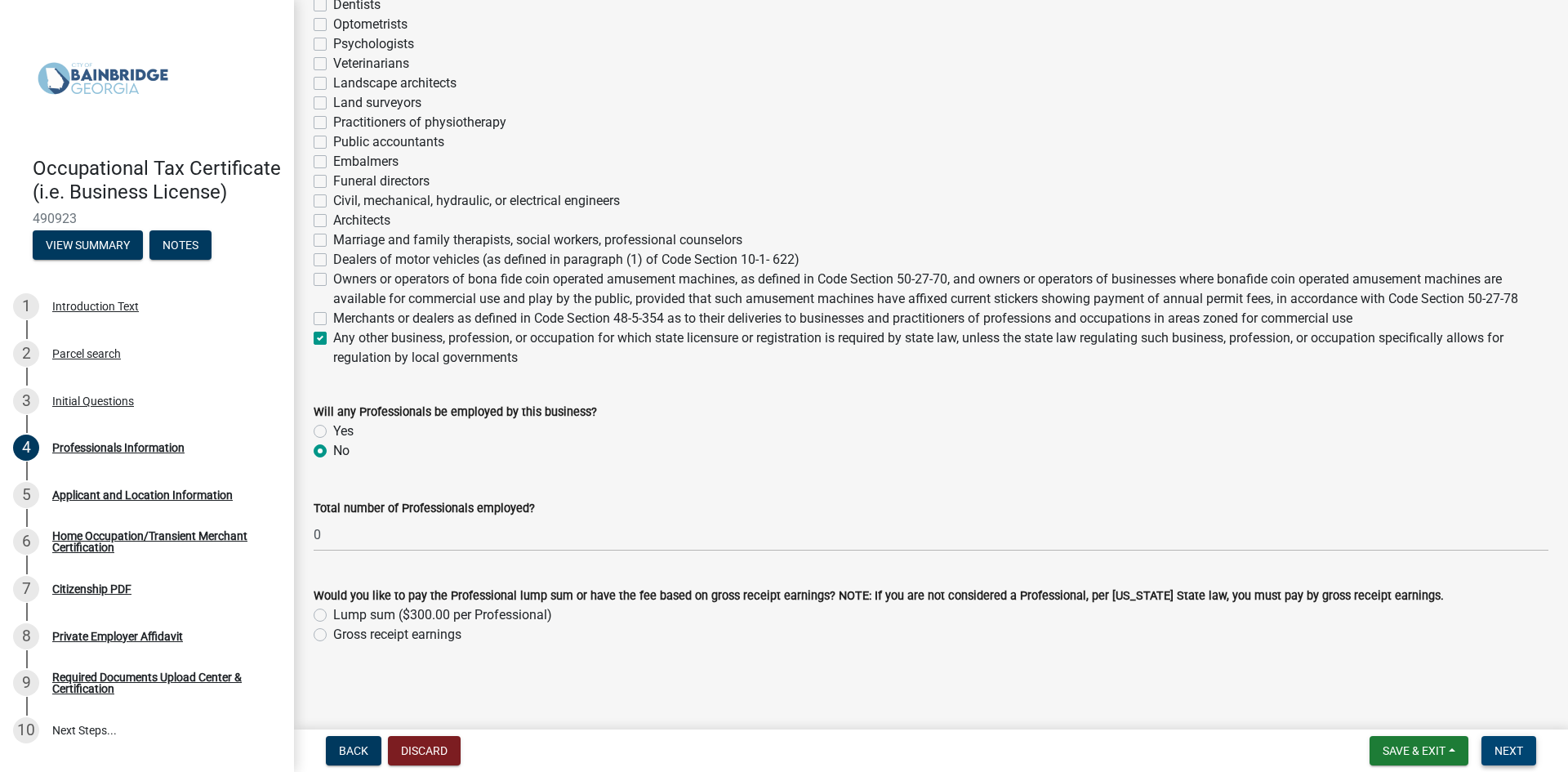
click at [1515, 753] on span "Next" at bounding box center [1509, 750] width 28 height 13
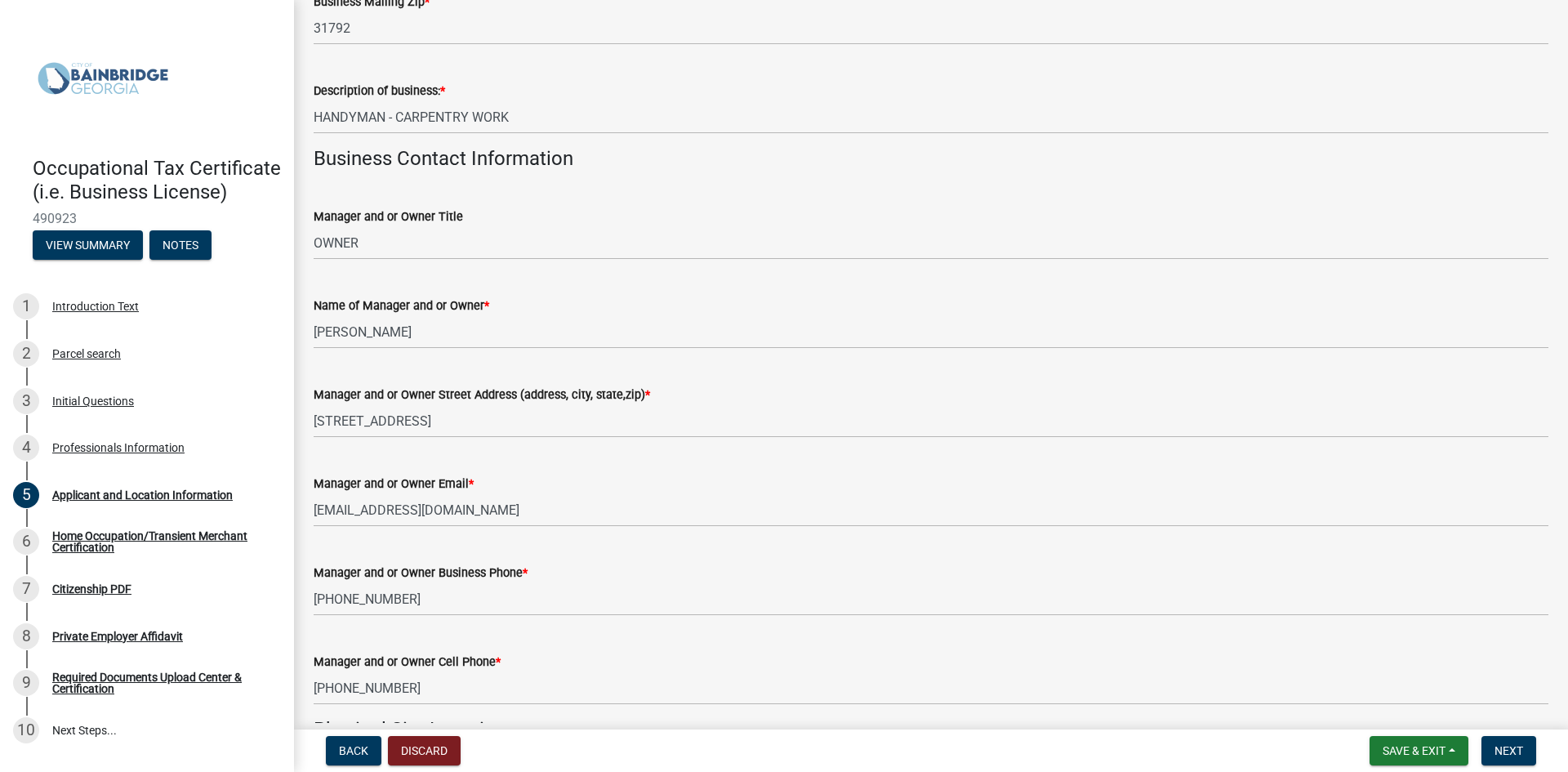
scroll to position [0, 0]
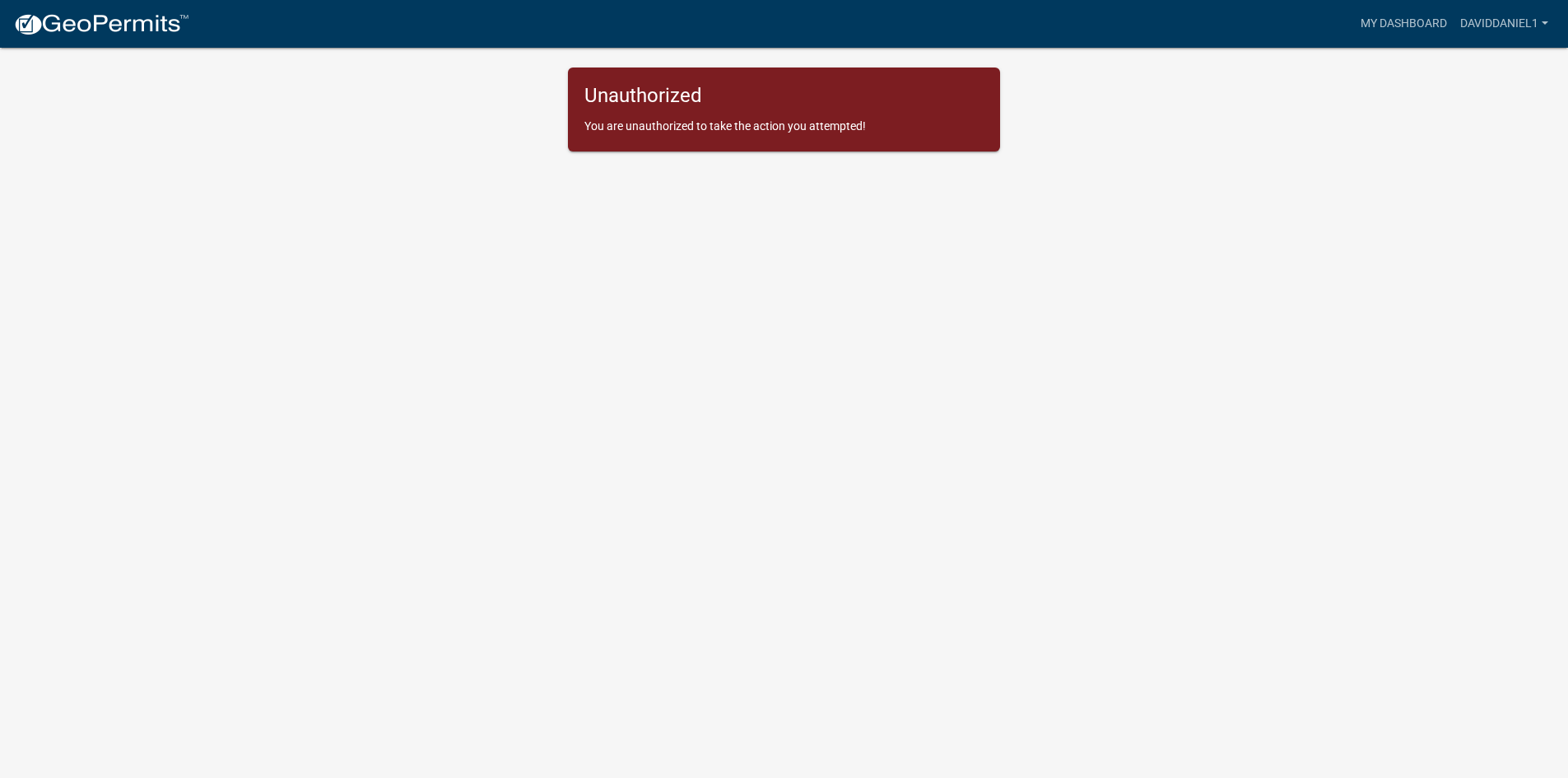
click at [745, 139] on div "Unauthorized You are unauthorized to take the action you attempted!" at bounding box center [784, 109] width 432 height 84
click at [1544, 16] on link "daviddaniel1" at bounding box center [1504, 24] width 101 height 31
click at [1464, 137] on link "Logout" at bounding box center [1489, 121] width 132 height 40
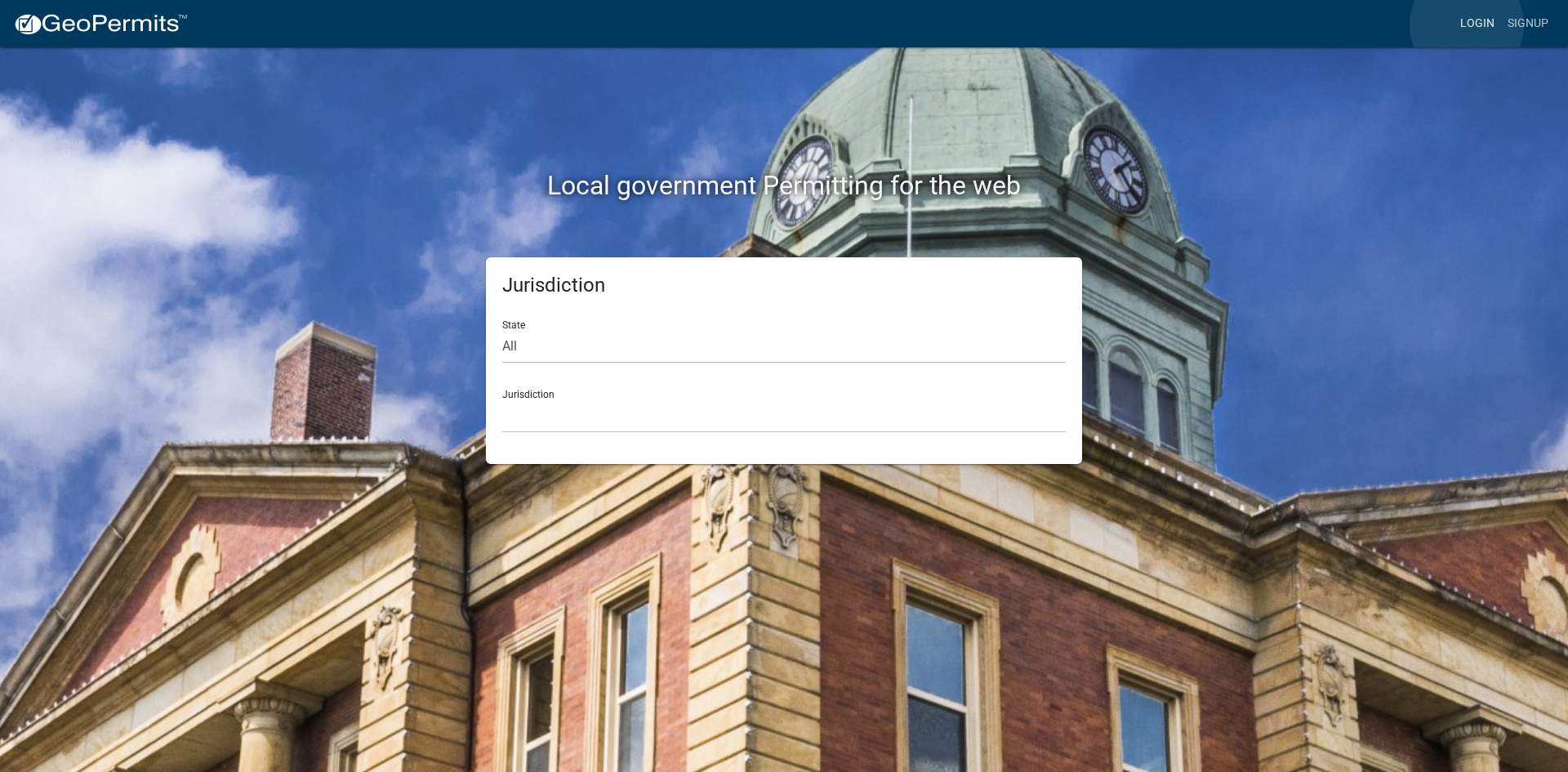
click at [1467, 24] on link "Login" at bounding box center [1477, 23] width 47 height 31
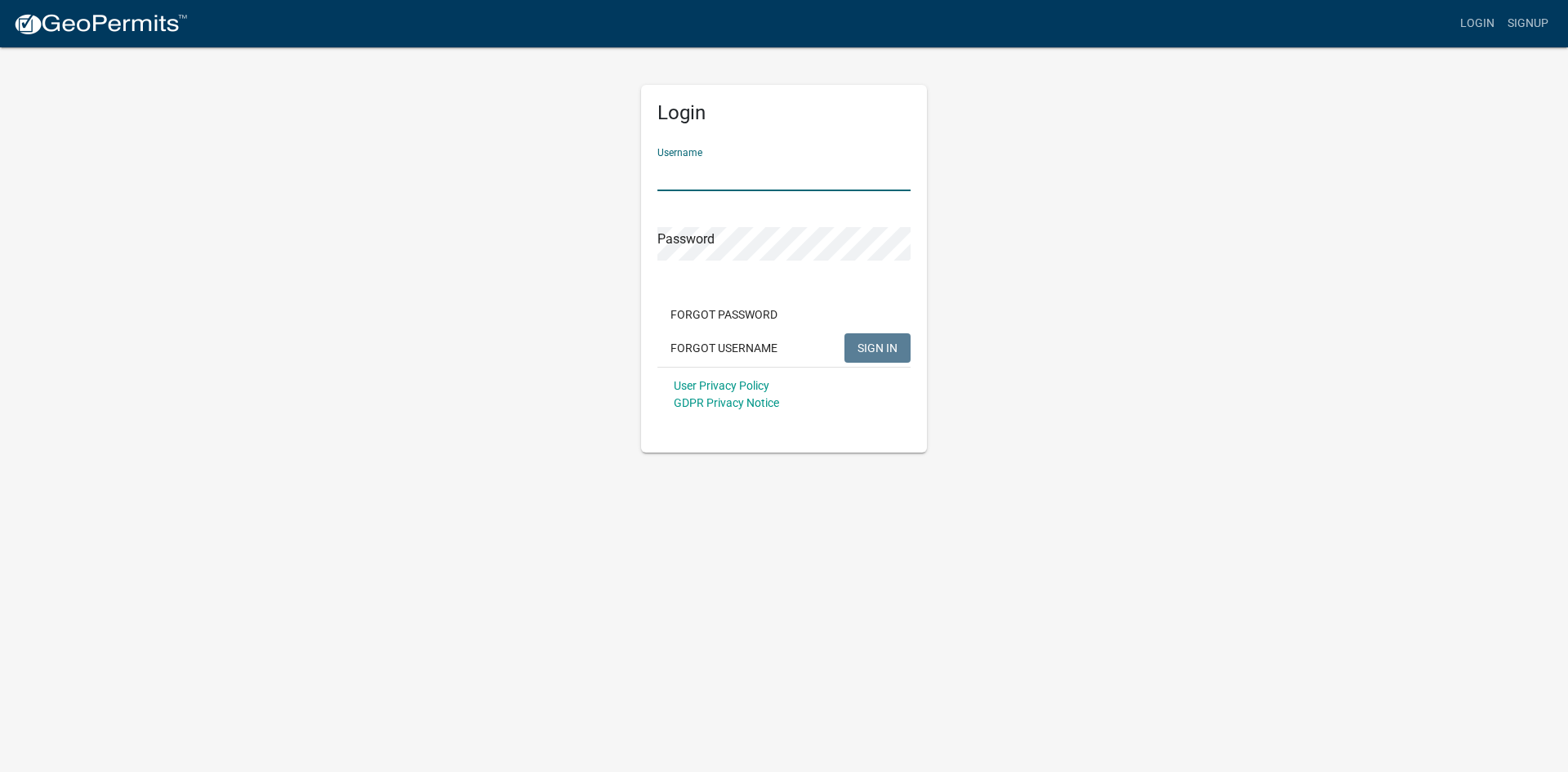
click at [707, 179] on input "Username" at bounding box center [784, 175] width 254 height 34
type input "daviddaniel"
click at [844, 333] on button "SIGN IN" at bounding box center [877, 347] width 66 height 29
